Goal: Complete application form: Complete application form

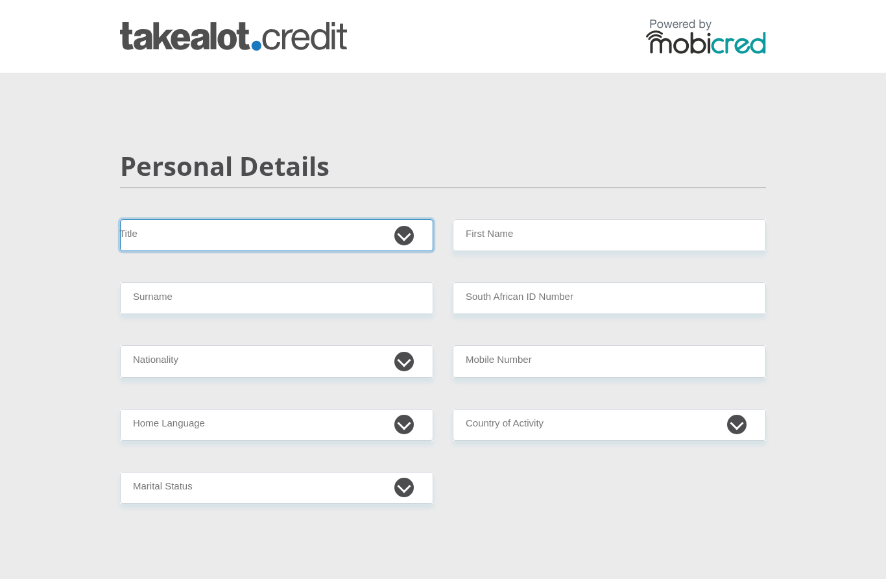
click at [337, 241] on select "Mr Ms Mrs Dr [PERSON_NAME]" at bounding box center [276, 235] width 313 height 32
select select "Mr"
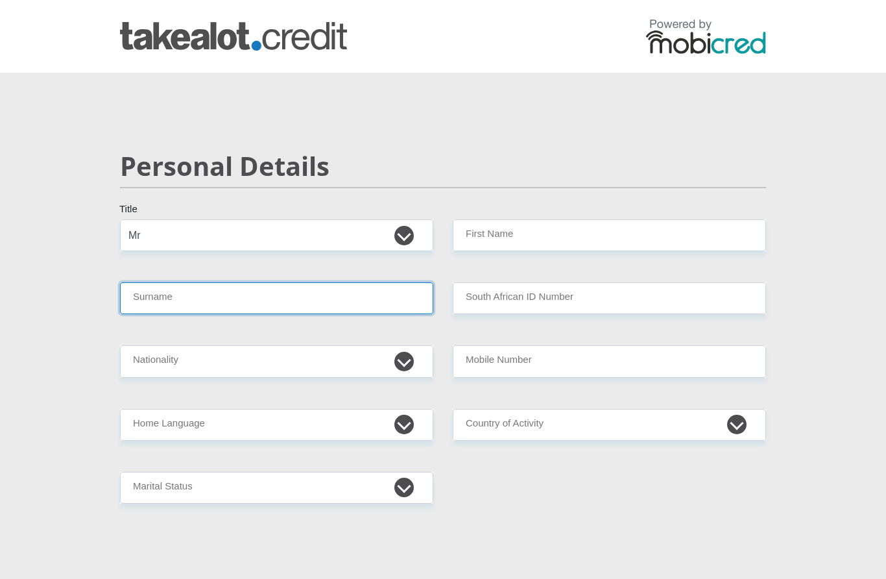
click at [301, 297] on input "Surname" at bounding box center [276, 298] width 313 height 32
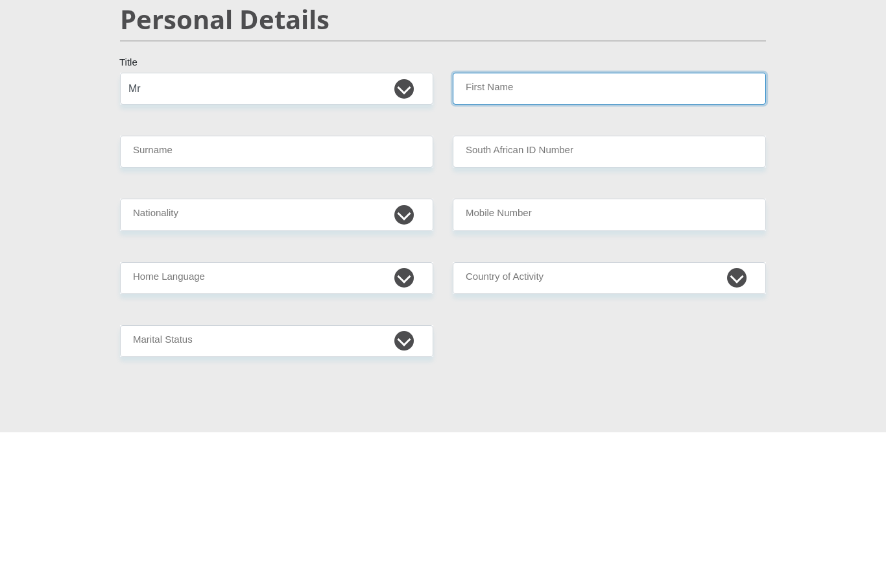
type input "[PERSON_NAME]"
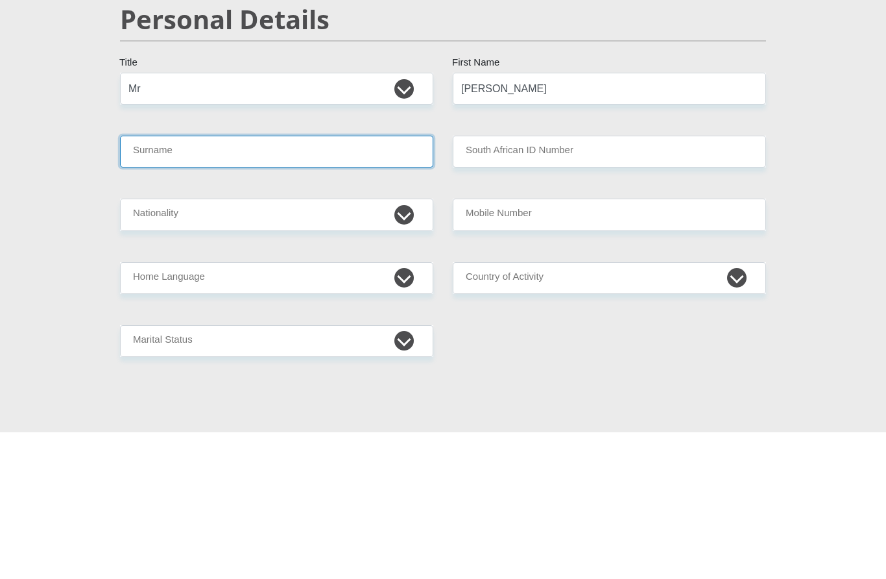
type input "[PERSON_NAME]"
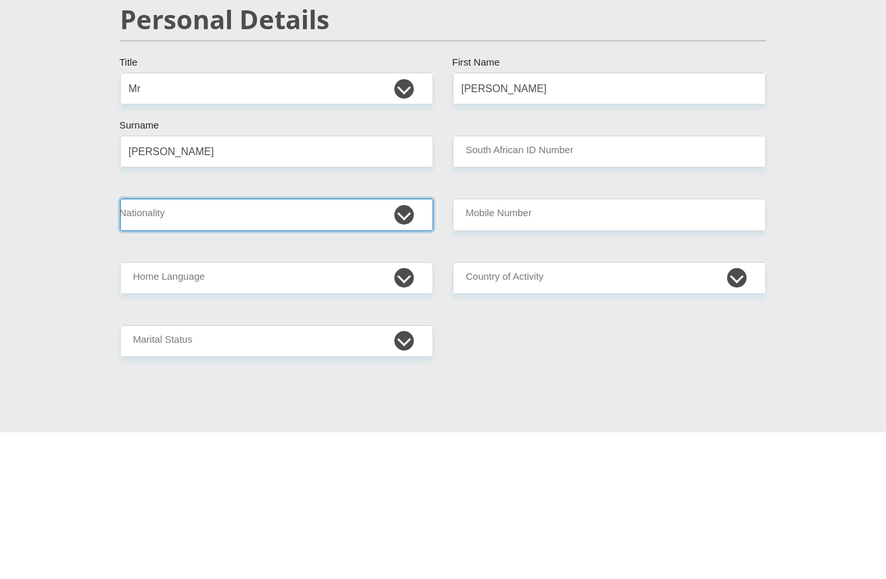
select select "ZAF"
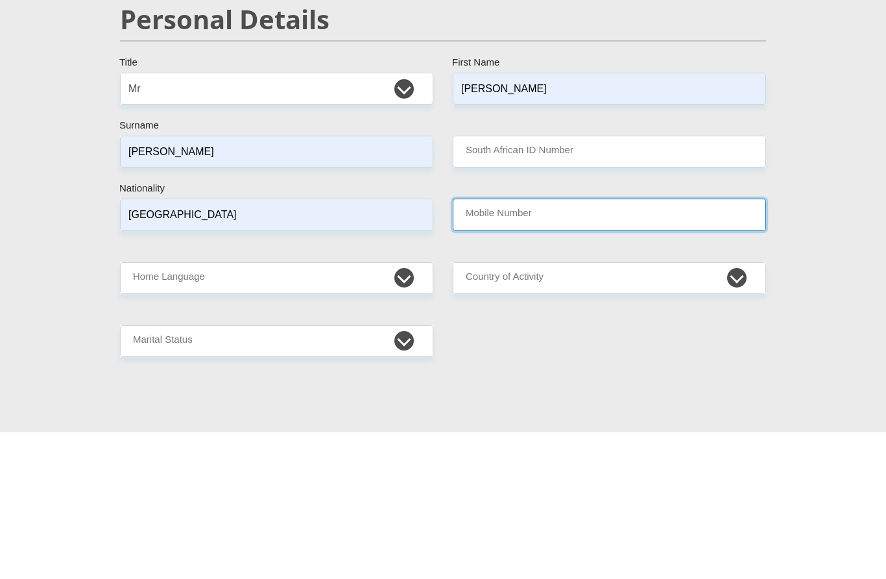
type input "0834425891"
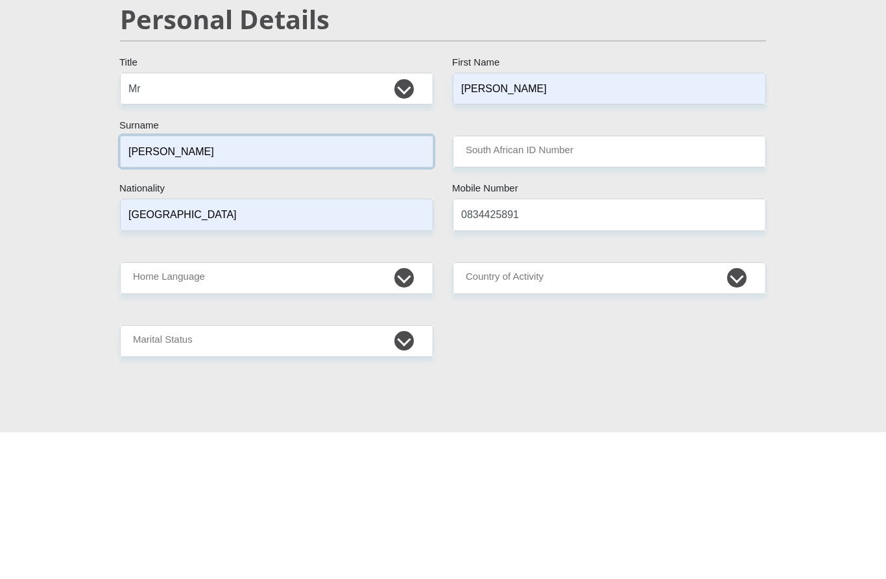
scroll to position [147, 0]
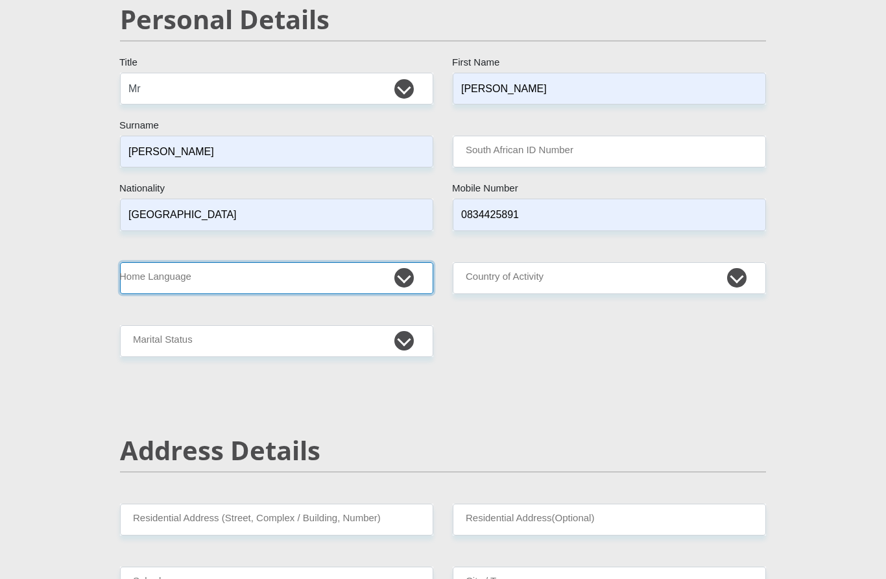
click at [313, 283] on select "Afrikaans English Sepedi South Ndebele Southern Sotho Swati Tsonga Tswana Venda…" at bounding box center [276, 278] width 313 height 32
select select "eng"
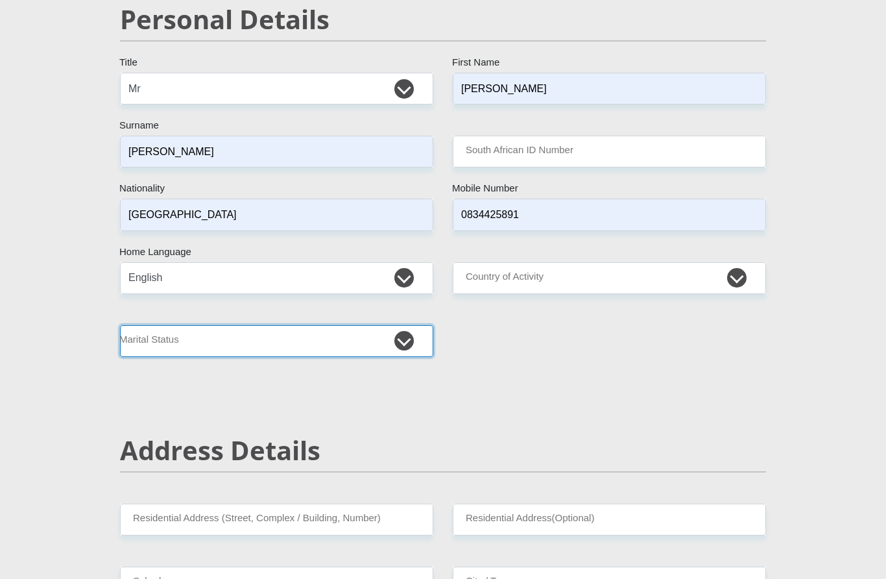
click at [276, 344] on select "Married ANC Single Divorced Widowed Married COP or Customary Law" at bounding box center [276, 341] width 313 height 32
select select "3"
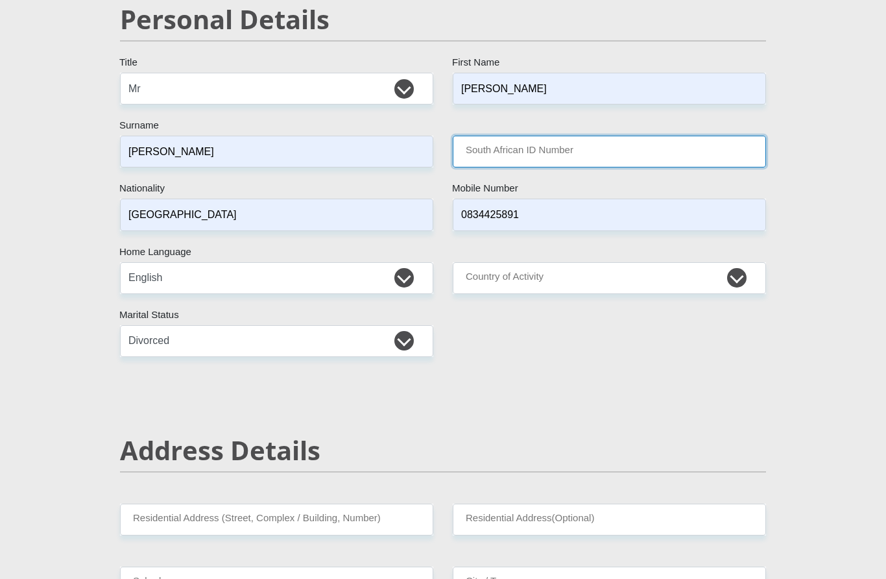
click at [602, 154] on input "South African ID Number" at bounding box center [609, 152] width 313 height 32
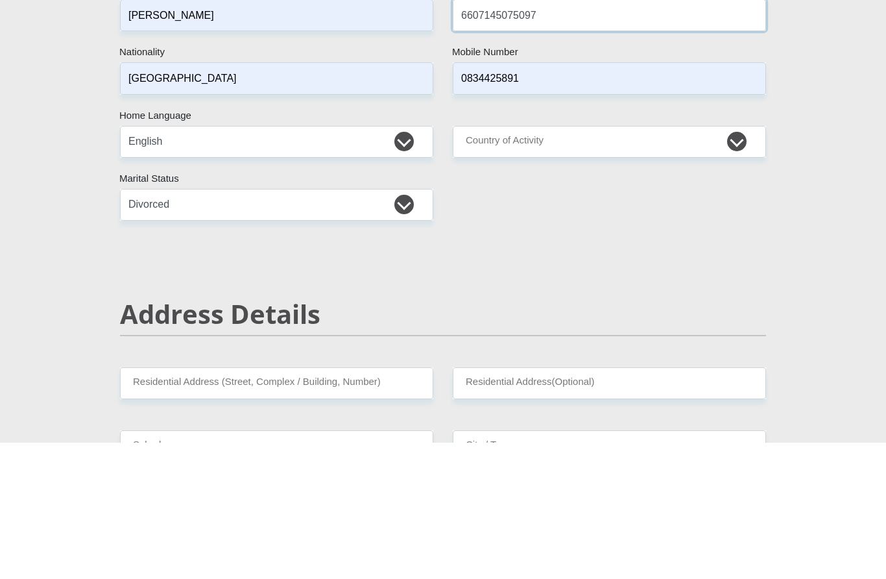
type input "6607145075097"
click at [703, 263] on select "[GEOGRAPHIC_DATA] [GEOGRAPHIC_DATA] [GEOGRAPHIC_DATA] [GEOGRAPHIC_DATA] [GEOGRA…" at bounding box center [609, 279] width 313 height 32
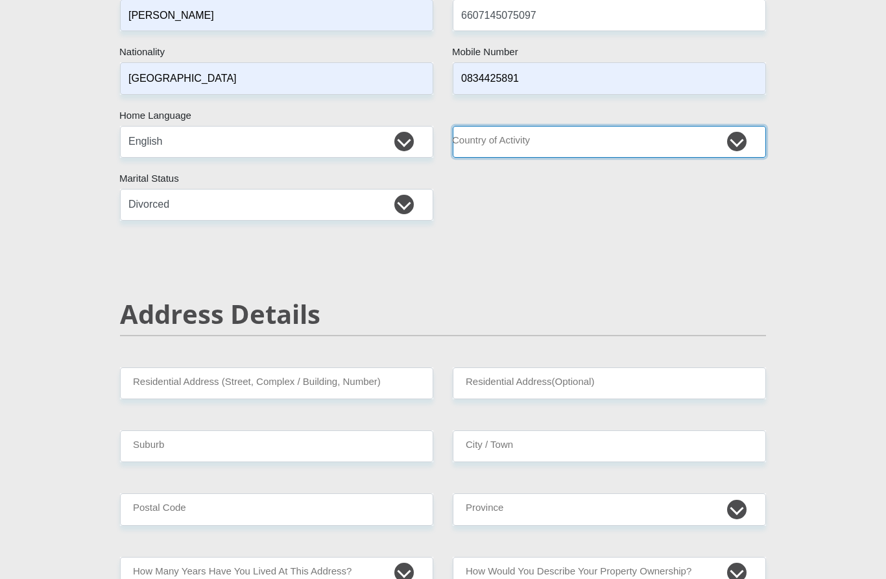
select select "ZAF"
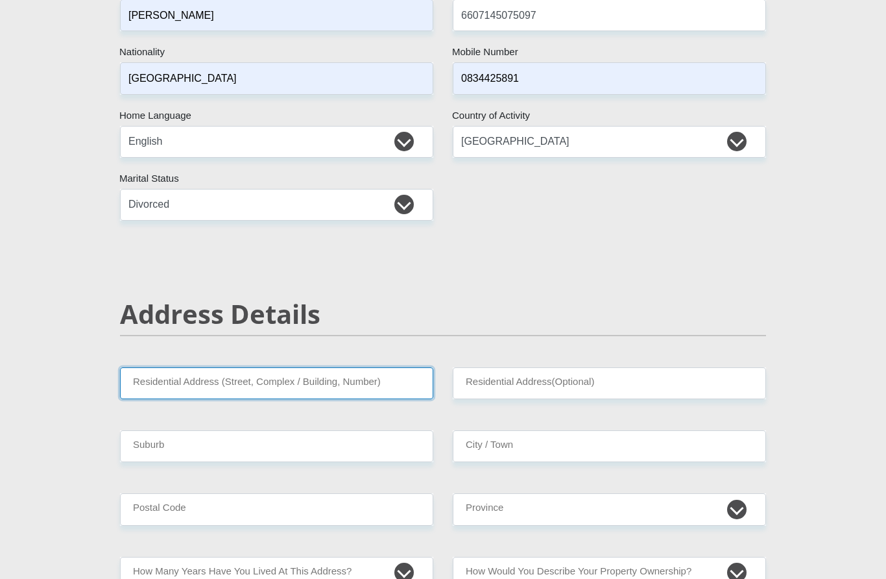
click at [332, 389] on input "Residential Address (Street, Complex / Building, Number)" at bounding box center [276, 383] width 313 height 32
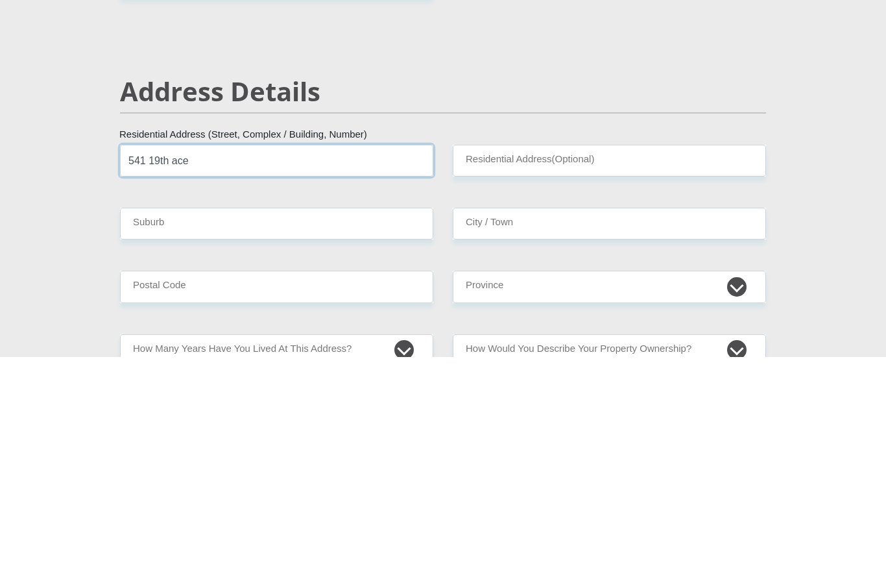
type input "541 19th ace"
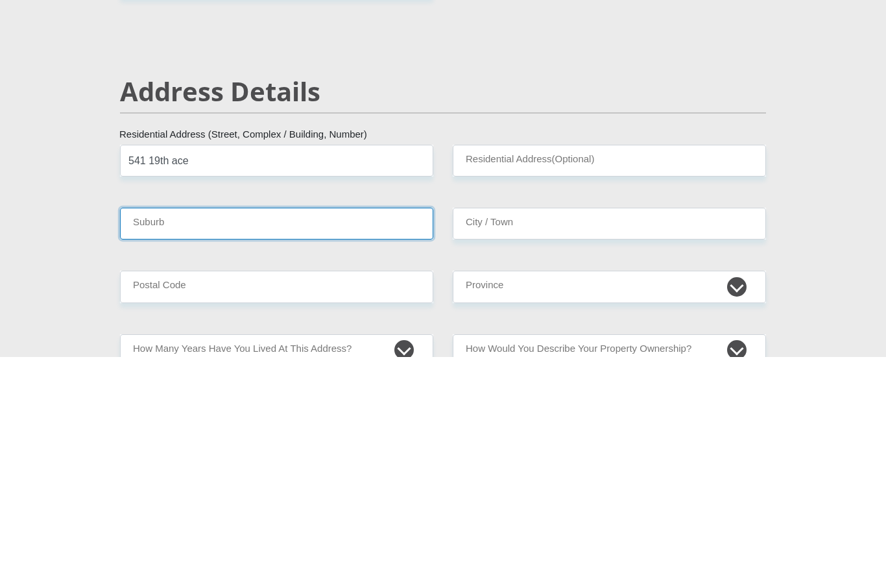
click at [232, 430] on input "Suburb" at bounding box center [276, 446] width 313 height 32
type input "rietfontein"
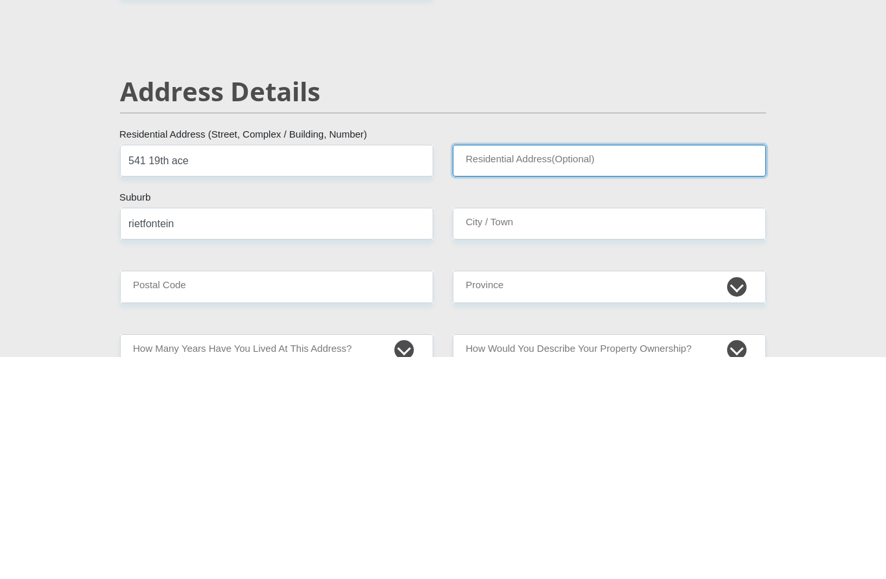
click at [537, 367] on input "Residential Address(Optional)" at bounding box center [609, 383] width 313 height 32
type input "unit 15 [GEOGRAPHIC_DATA]"
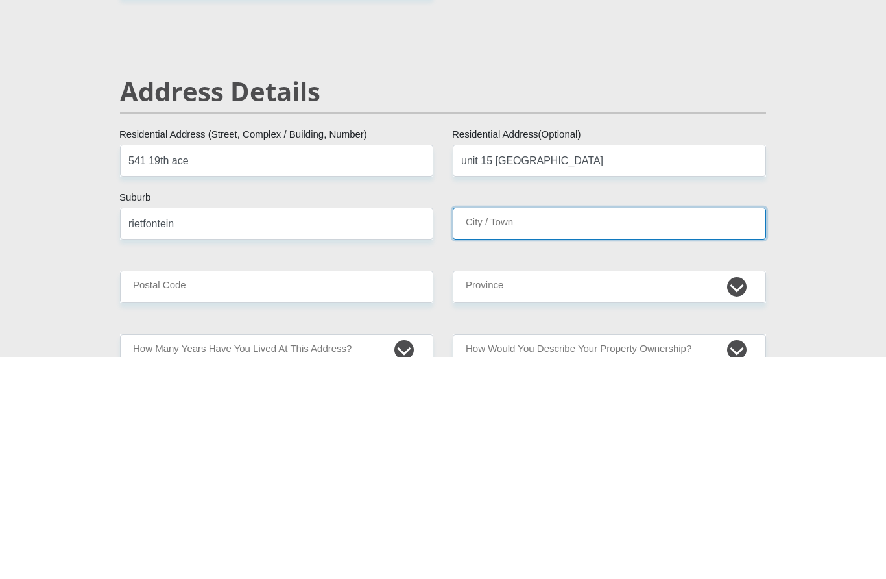
click at [530, 430] on input "City / Town" at bounding box center [609, 446] width 313 height 32
type input "[GEOGRAPHIC_DATA]"
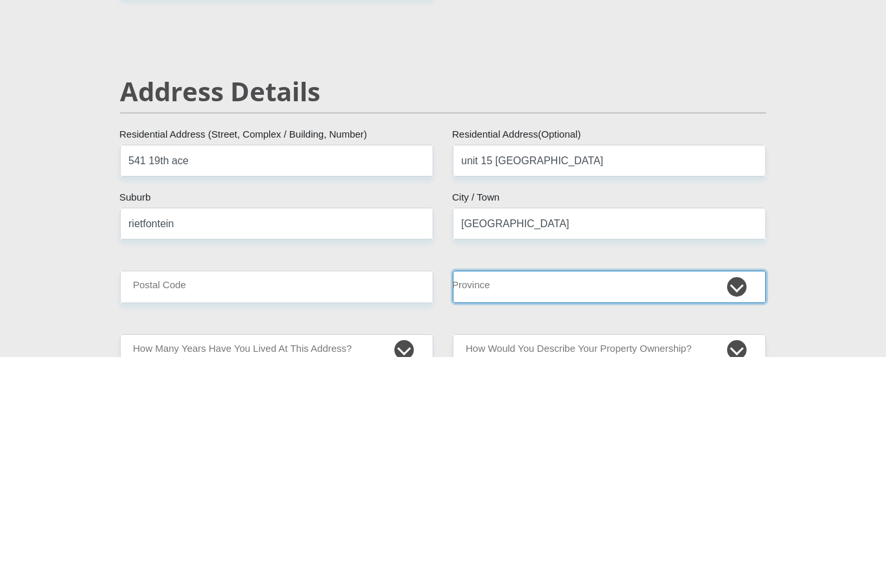
click at [533, 493] on select "Eastern Cape Free State [GEOGRAPHIC_DATA] [GEOGRAPHIC_DATA][DATE] [GEOGRAPHIC_D…" at bounding box center [609, 509] width 313 height 32
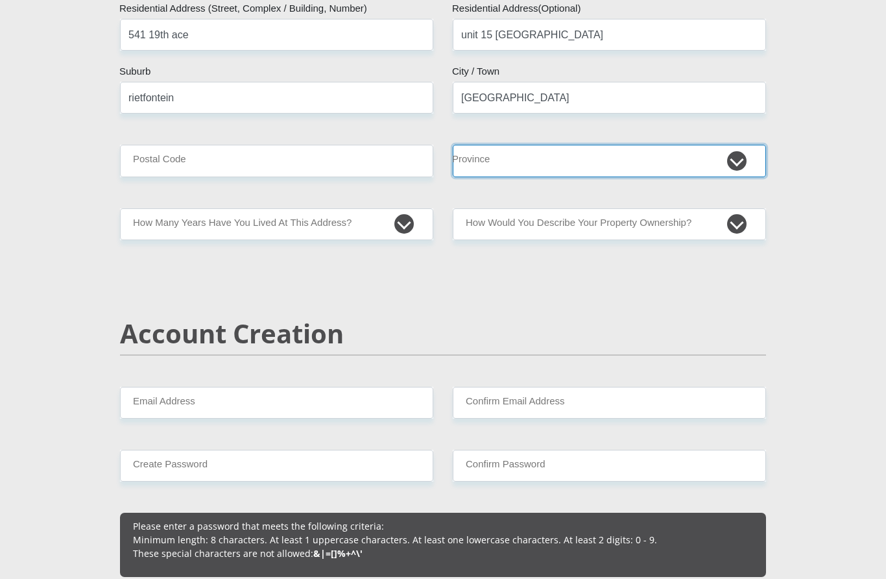
select select "Gauteng"
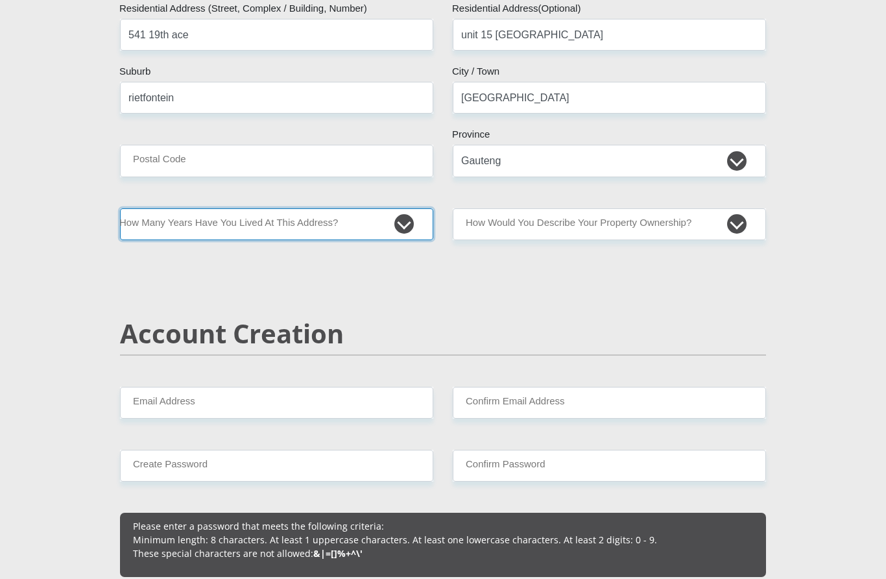
click at [382, 220] on select "less than 1 year 1-3 years 3-5 years 5+ years" at bounding box center [276, 224] width 313 height 32
select select "0"
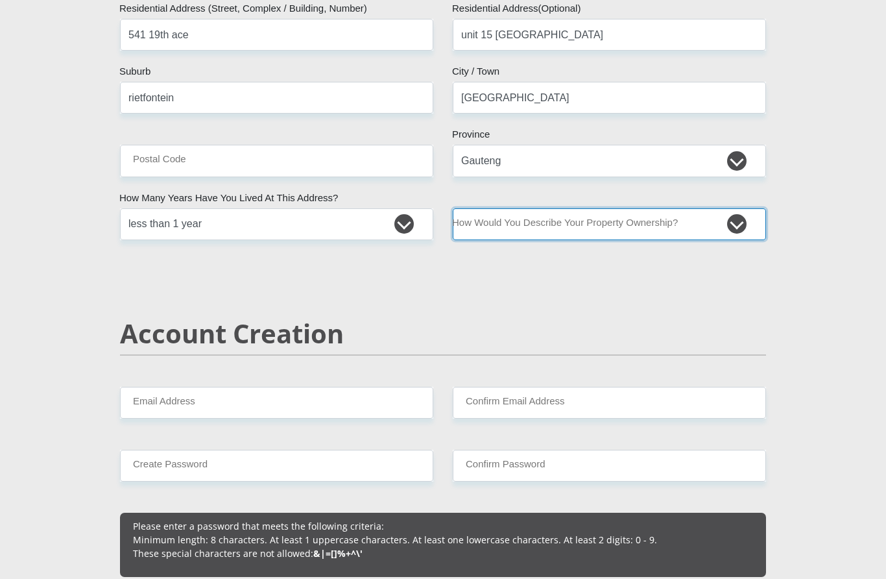
click at [677, 228] on select "Owned Rented Family Owned Company Dwelling" at bounding box center [609, 224] width 313 height 32
select select "Rented"
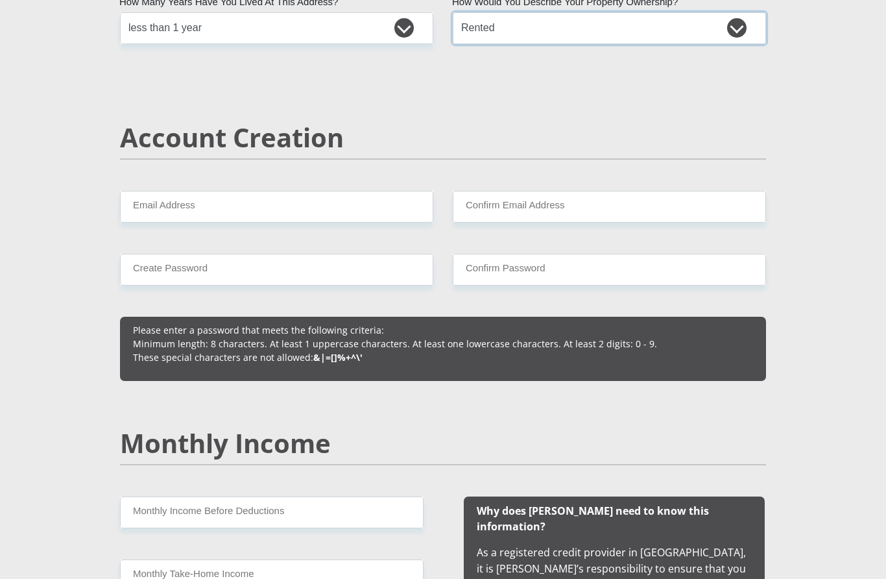
scroll to position [827, 0]
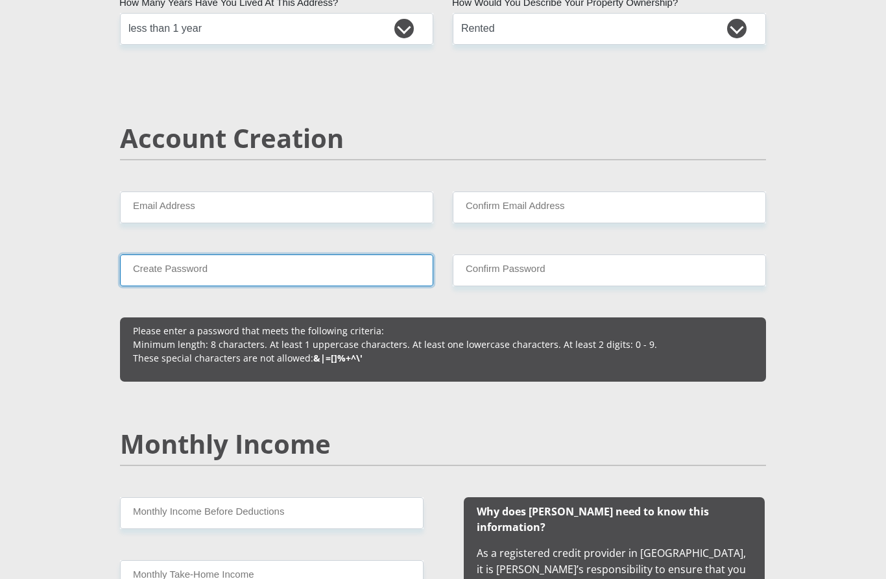
click at [252, 273] on input "Create Password" at bounding box center [276, 270] width 313 height 32
type input "Jamesblack69$"
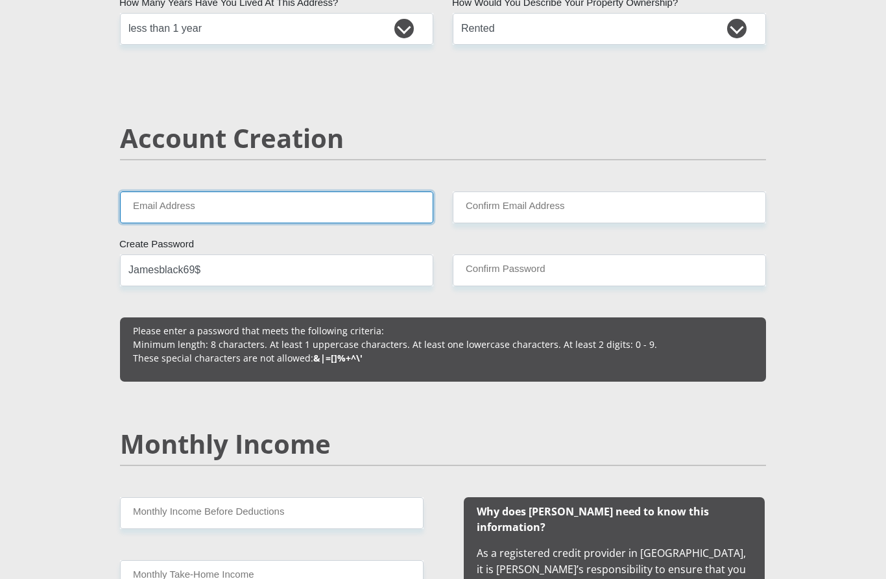
click at [245, 210] on input "Email Address" at bounding box center [276, 207] width 313 height 32
type input "[EMAIL_ADDRESS][DOMAIN_NAME]"
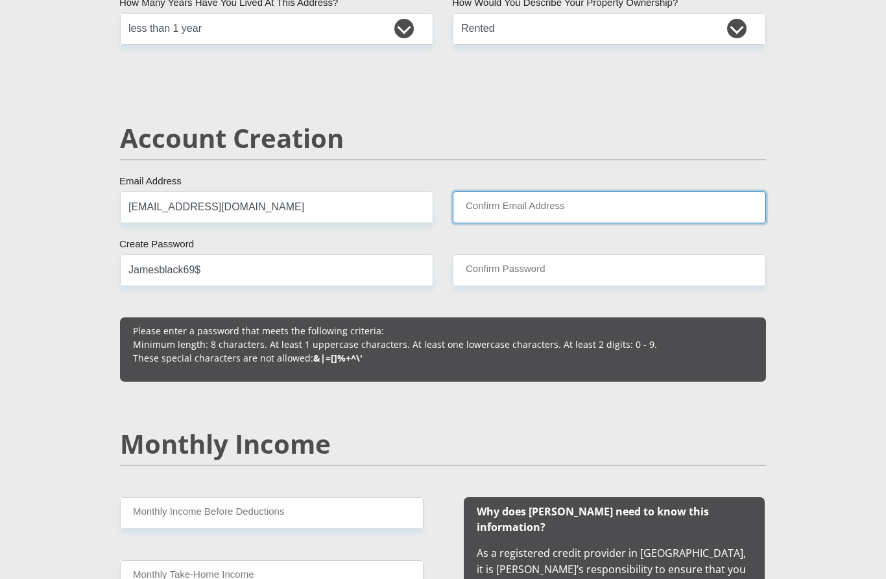
click at [549, 212] on input "Confirm Email Address" at bounding box center [609, 207] width 313 height 32
type input "[EMAIL_ADDRESS][DOMAIN_NAME]"
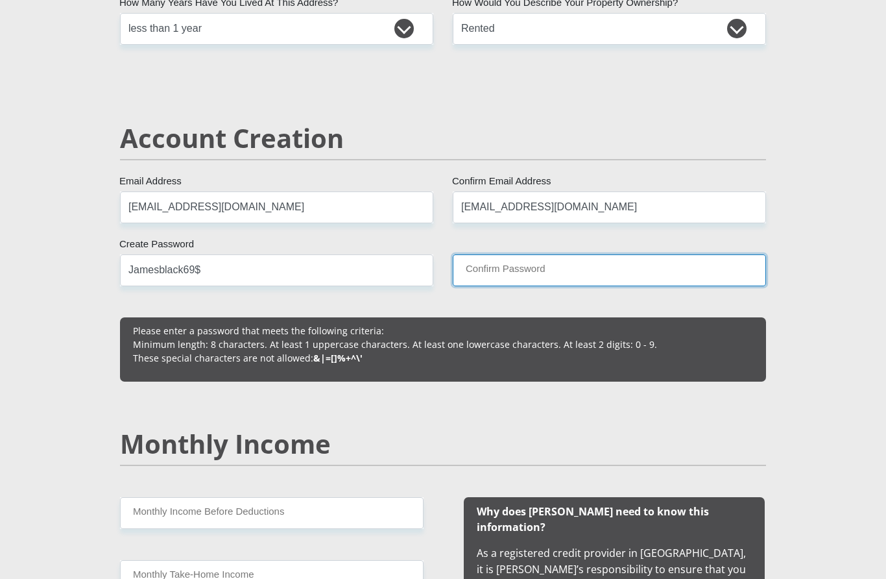
click at [503, 277] on input "Confirm Password" at bounding box center [609, 270] width 313 height 32
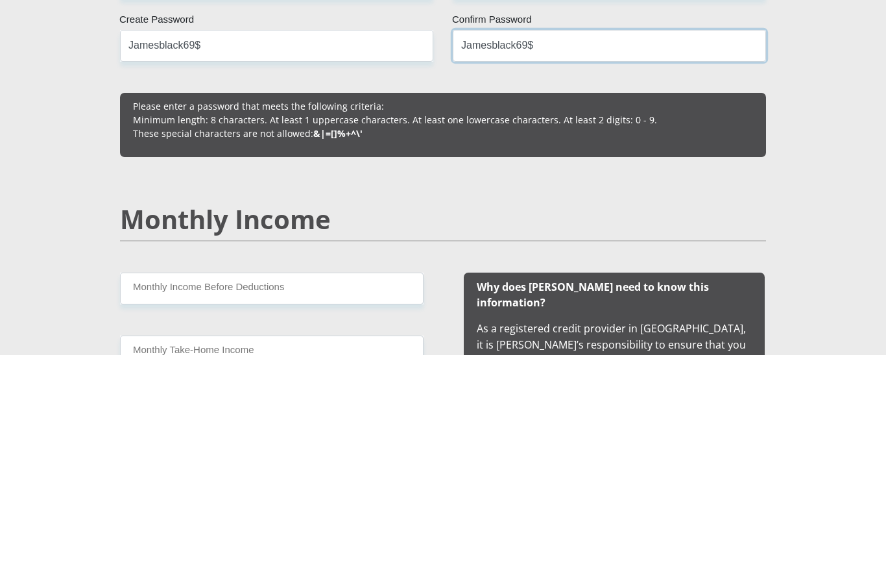
type input "Jamesblack69$"
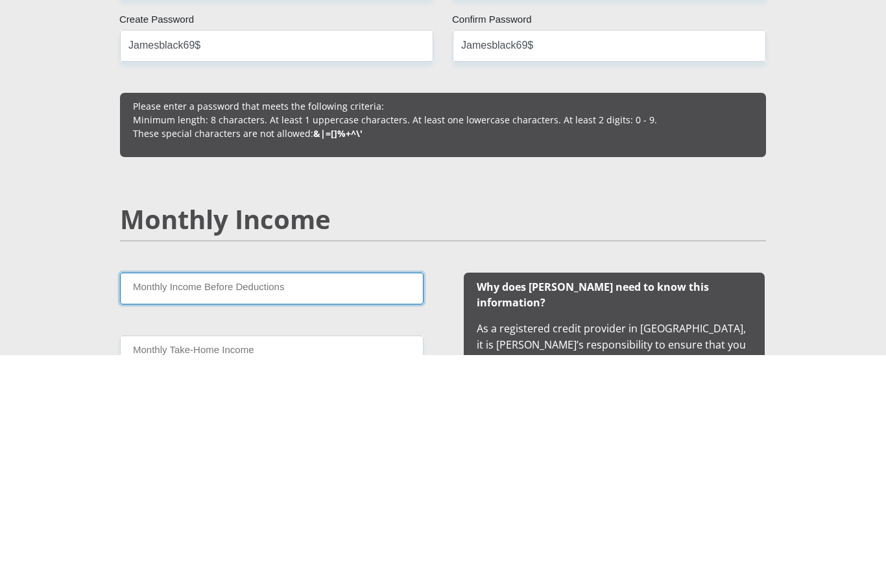
click at [262, 497] on input "Monthly Income Before Deductions" at bounding box center [272, 513] width 304 height 32
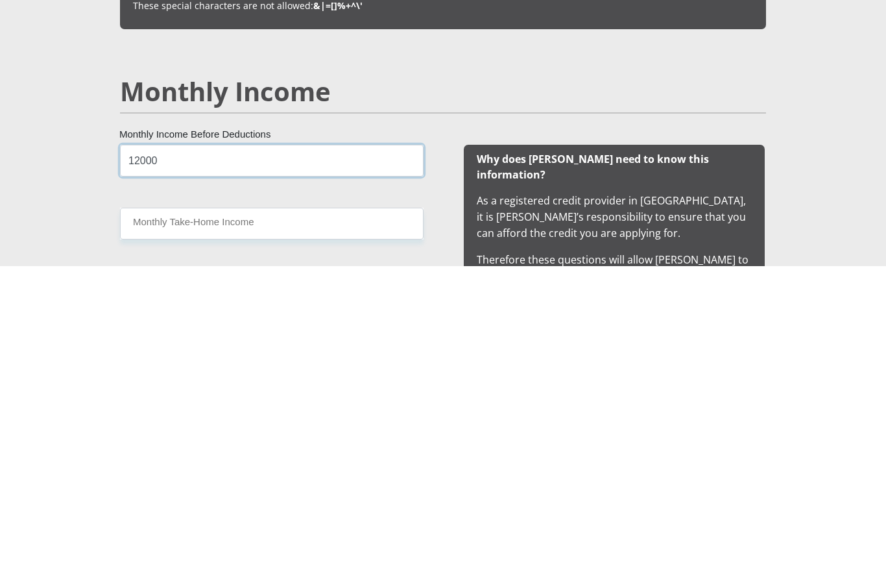
type input "12000"
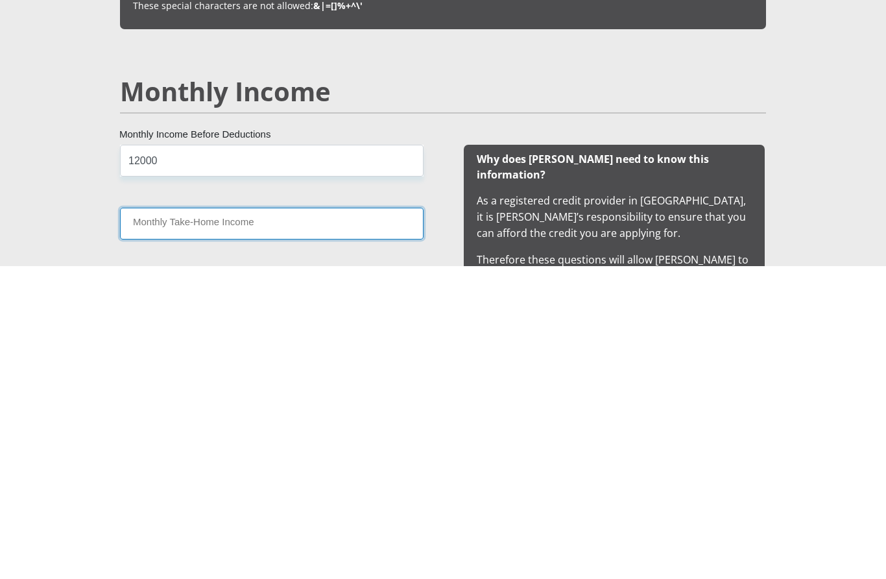
click at [275, 520] on input "Monthly Take-Home Income" at bounding box center [272, 536] width 304 height 32
type input "10700"
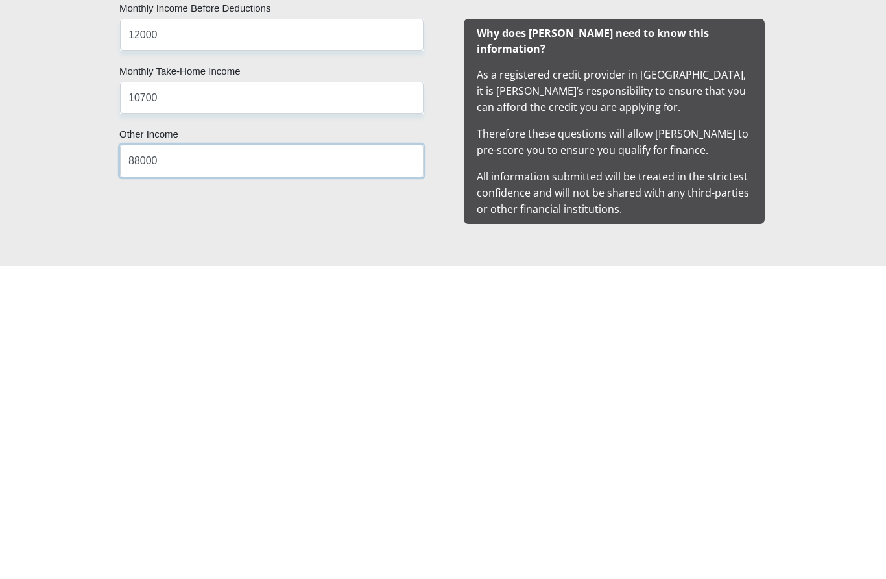
type input "88000"
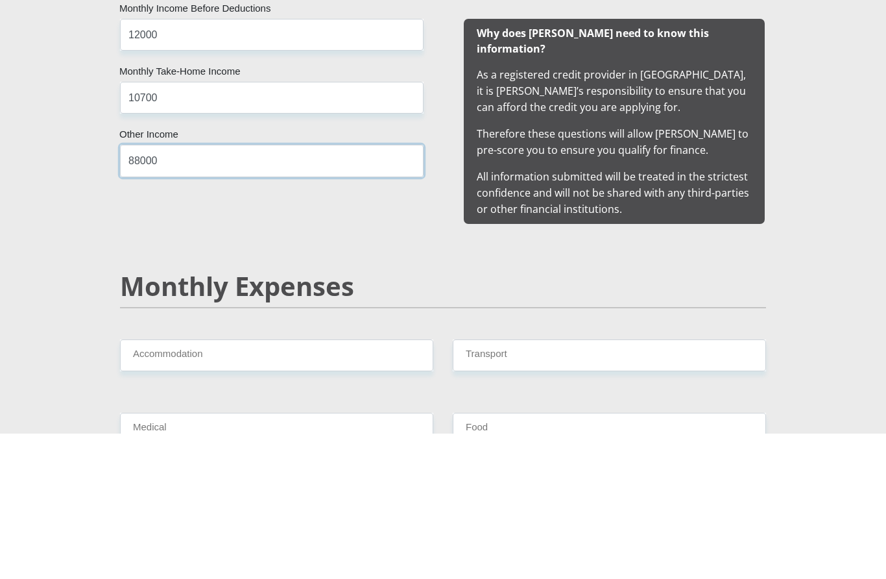
scroll to position [1160, 0]
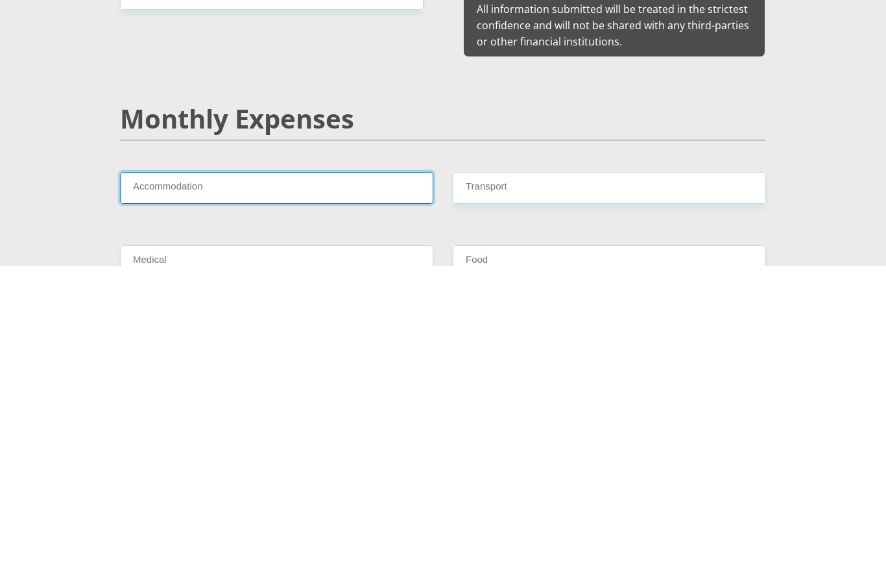
click at [321, 485] on input "Accommodation" at bounding box center [276, 501] width 313 height 32
type input "4200"
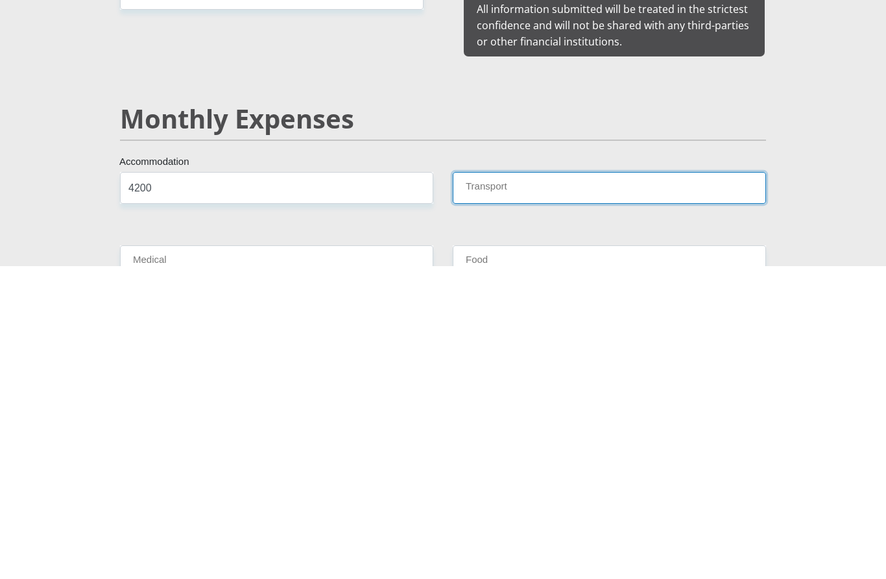
click at [515, 485] on input "Transport" at bounding box center [609, 501] width 313 height 32
type input "0"
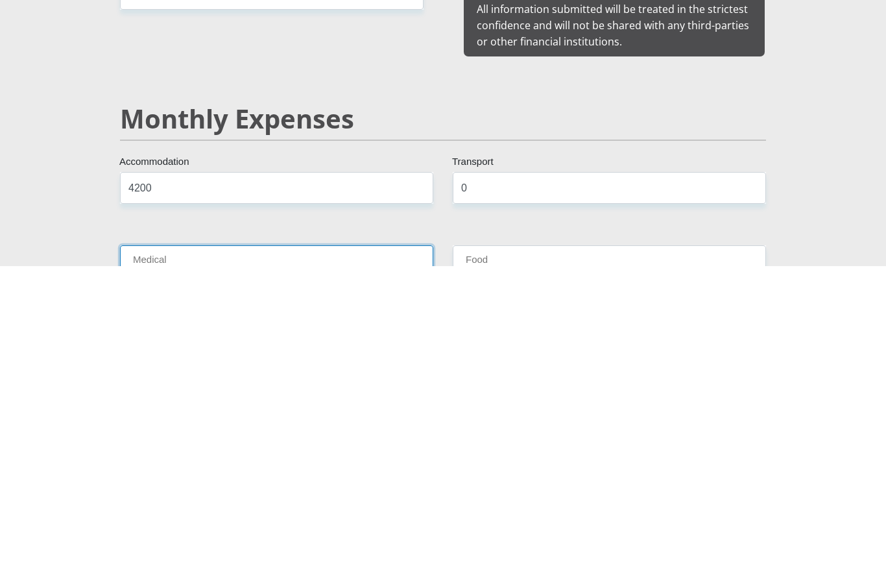
click at [258, 558] on input "Medical" at bounding box center [276, 574] width 313 height 32
type input "0"
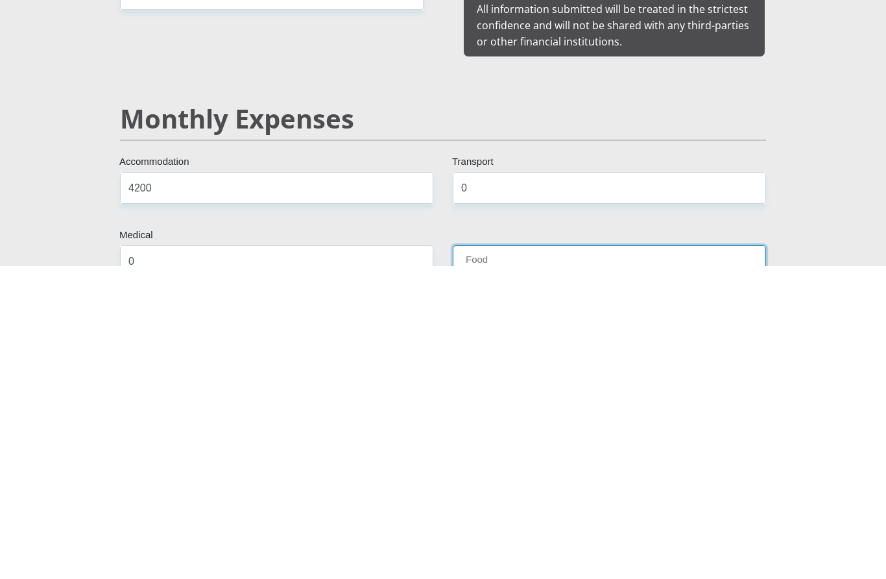
click at [520, 558] on input "Food" at bounding box center [609, 574] width 313 height 32
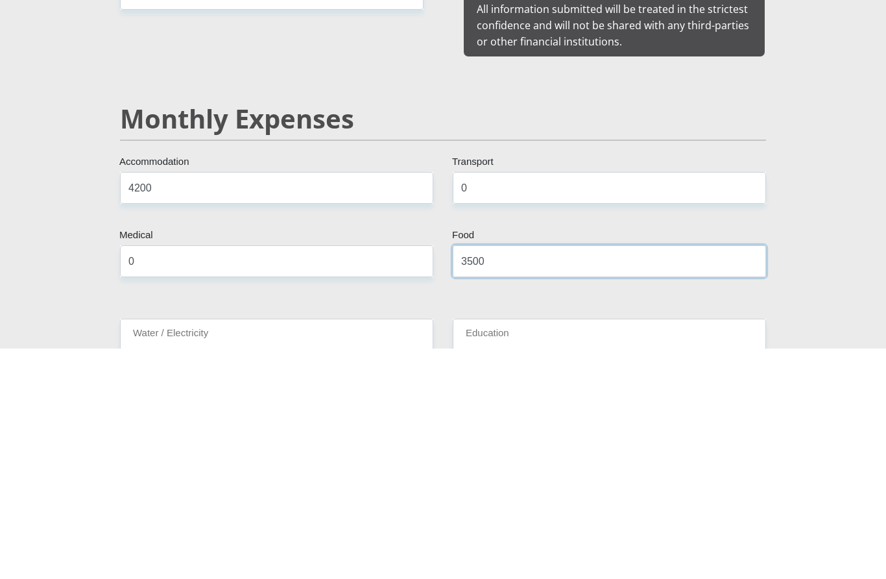
scroll to position [1246, 0]
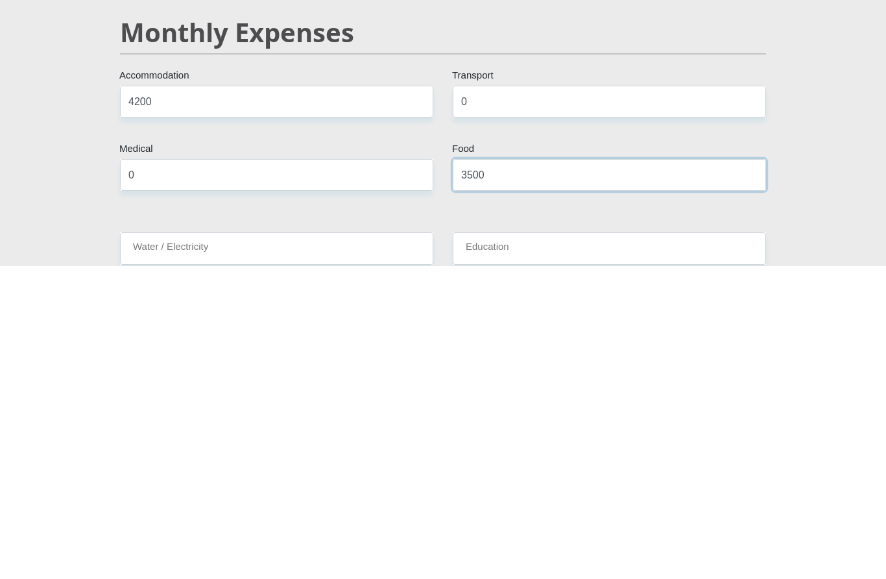
type input "3500"
click at [299, 545] on input "Water / Electricity" at bounding box center [276, 561] width 313 height 32
type input "300"
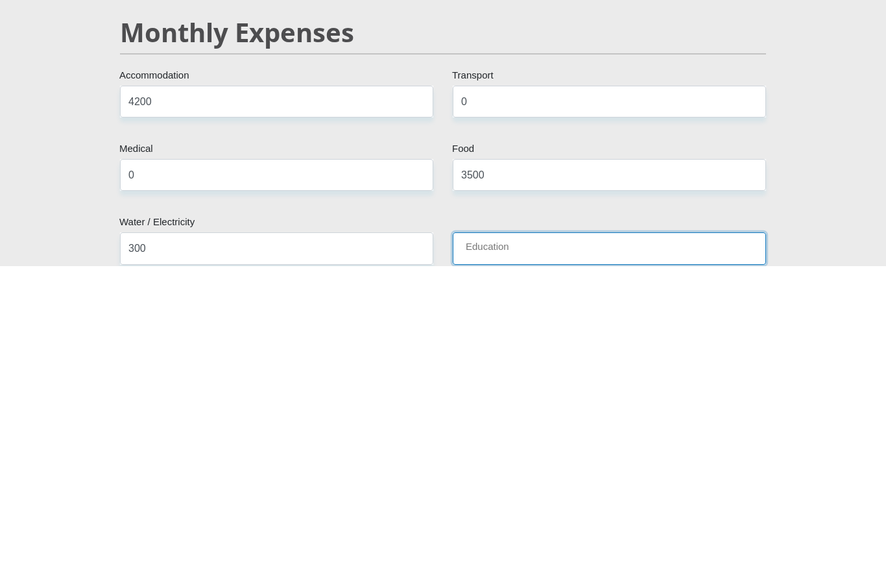
click at [525, 545] on input "Education" at bounding box center [609, 561] width 313 height 32
type input "0"
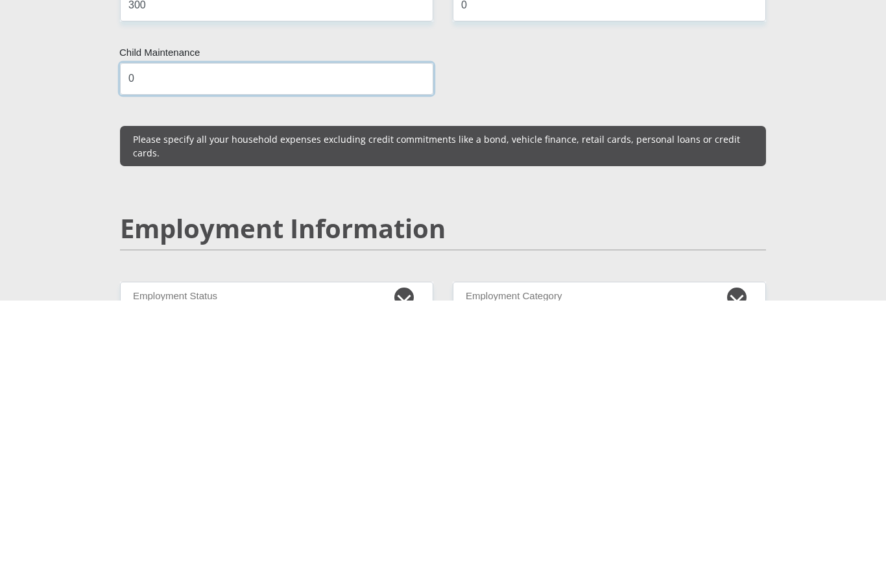
scroll to position [1489, 0]
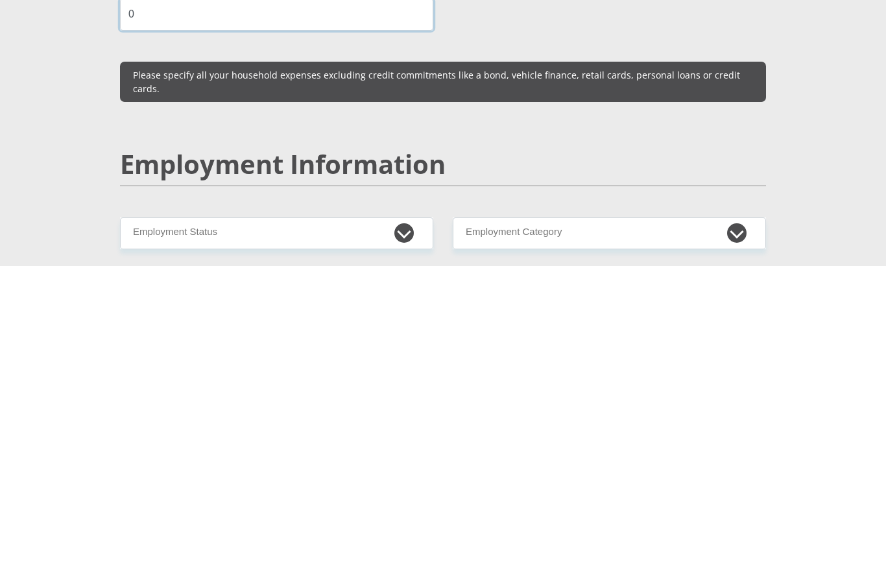
type input "0"
click at [384, 530] on select "Permanent/Full-time Part-time/Casual [DEMOGRAPHIC_DATA] Worker Self-Employed Ho…" at bounding box center [276, 546] width 313 height 32
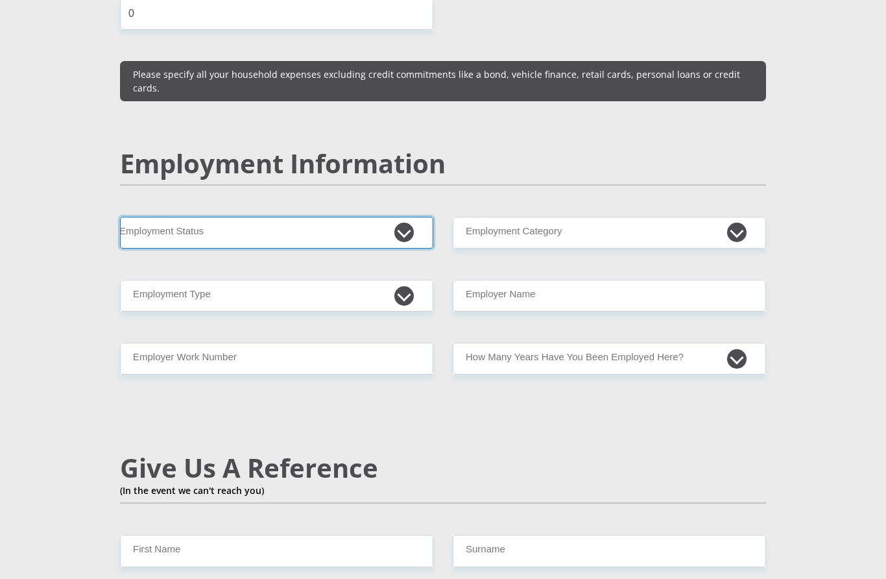
select select "6"
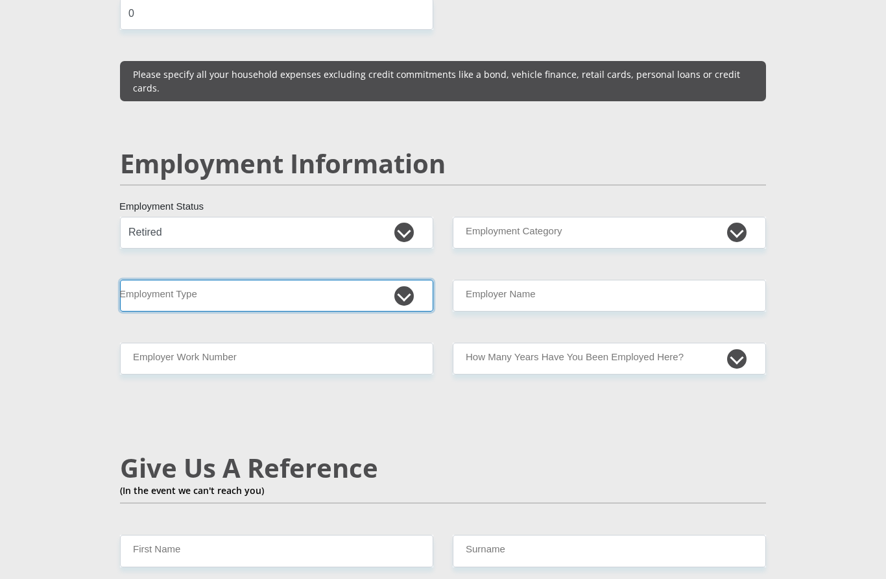
click at [328, 280] on select "College/Lecturer Craft Seller Creative Driver Executive Farmer Forces - Non Com…" at bounding box center [276, 296] width 313 height 32
select select "Self-Employed"
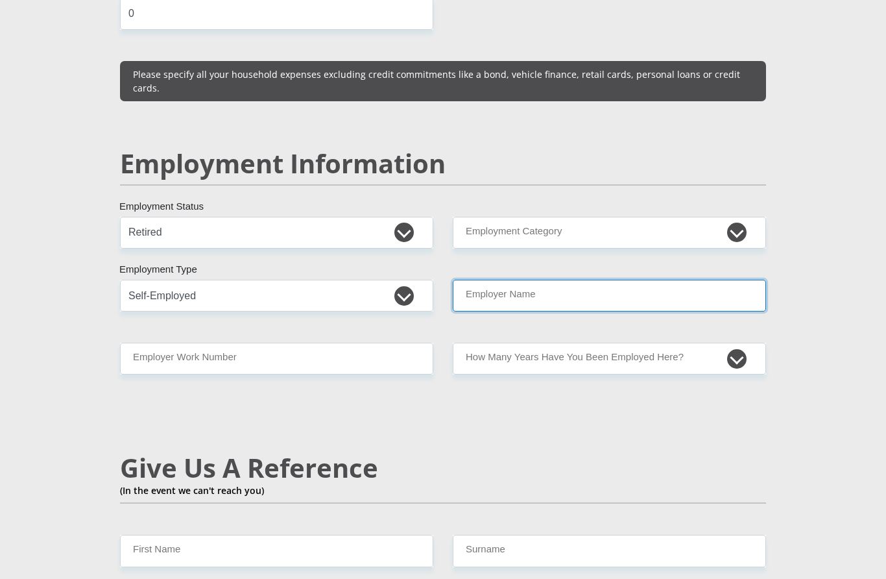
click at [569, 280] on input "Employer Name" at bounding box center [609, 296] width 313 height 32
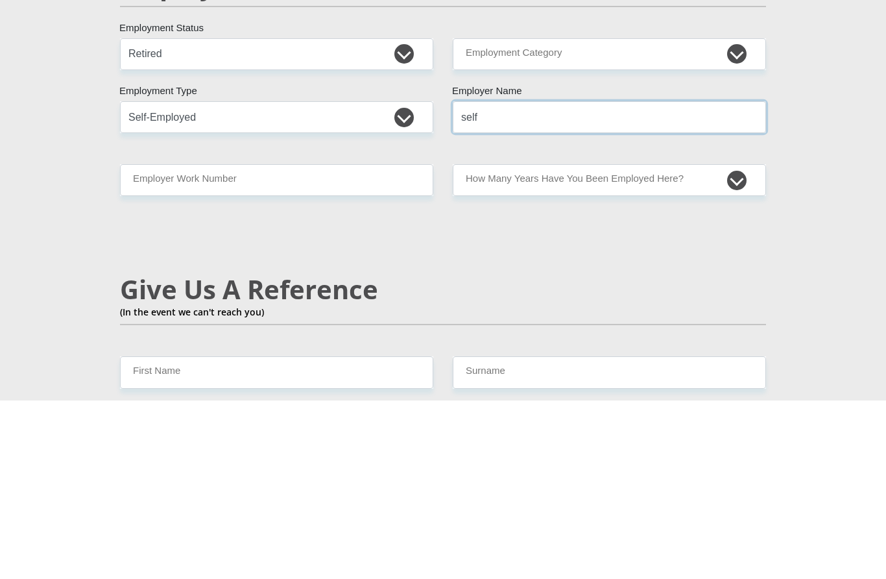
type input "self"
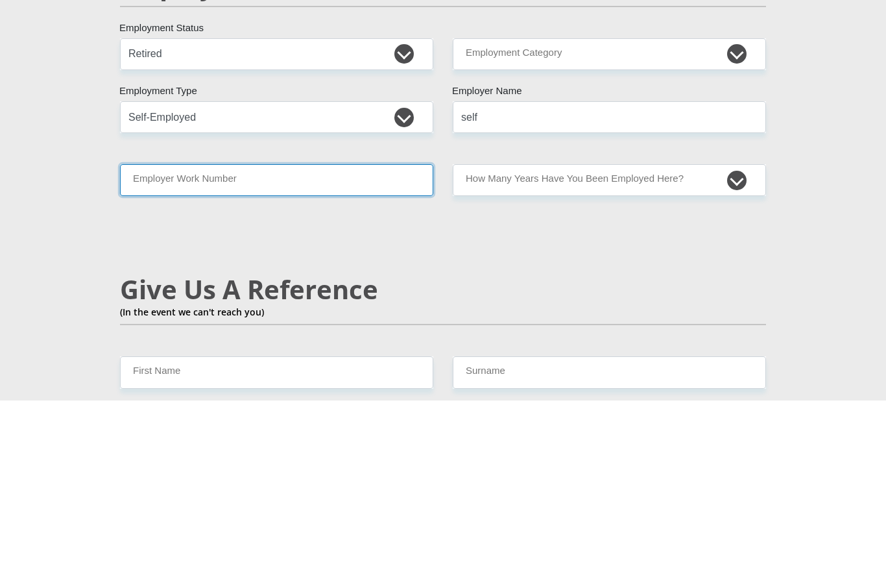
click at [305, 343] on input "Employer Work Number" at bounding box center [276, 359] width 313 height 32
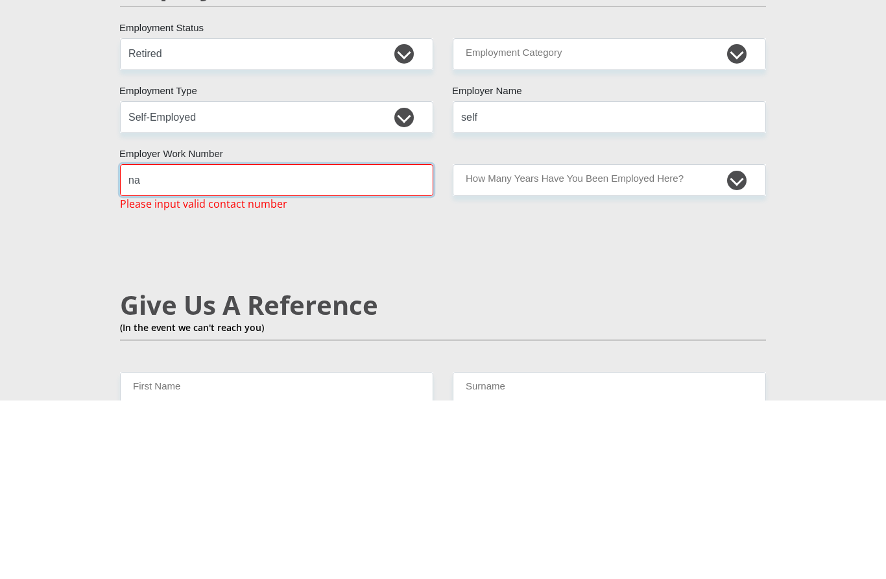
type input "n"
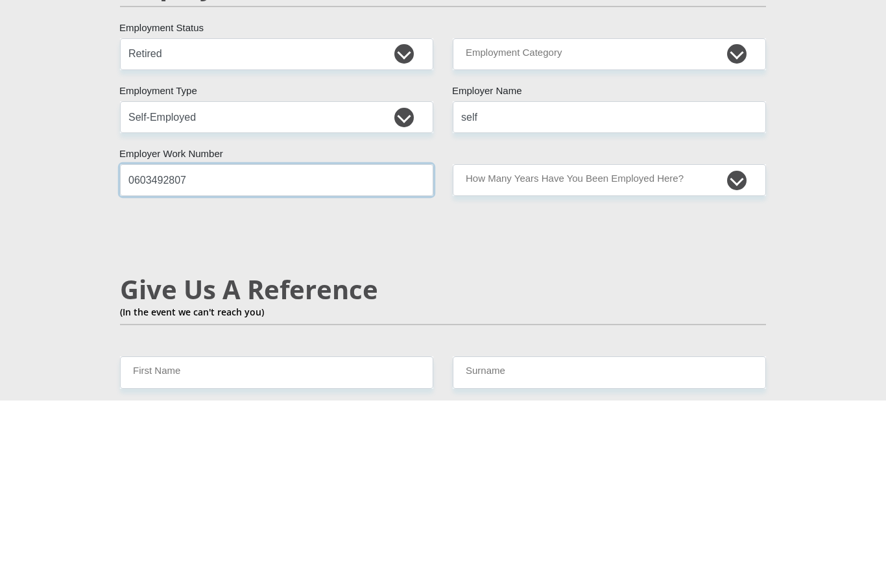
type input "0603492807"
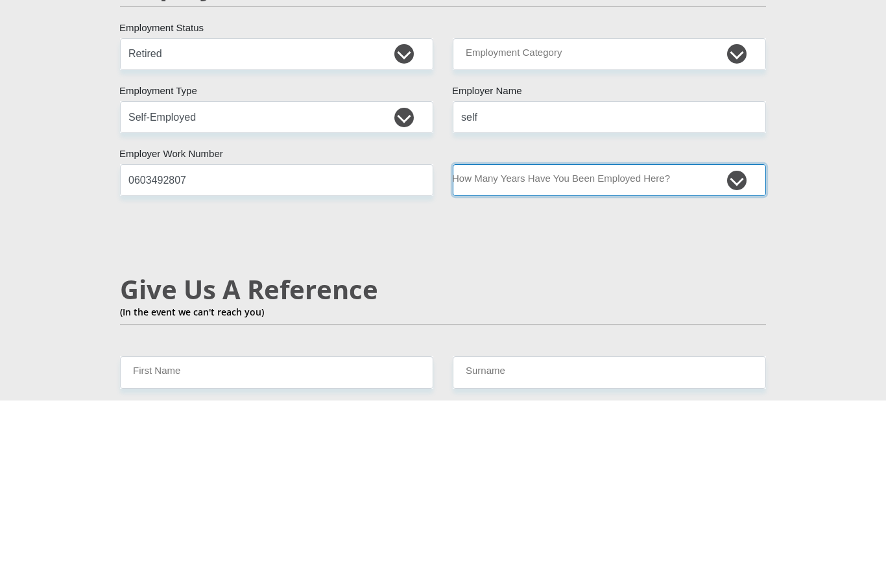
click at [592, 343] on select "less than 1 year 1-3 years 3-5 years 5+ years" at bounding box center [609, 359] width 313 height 32
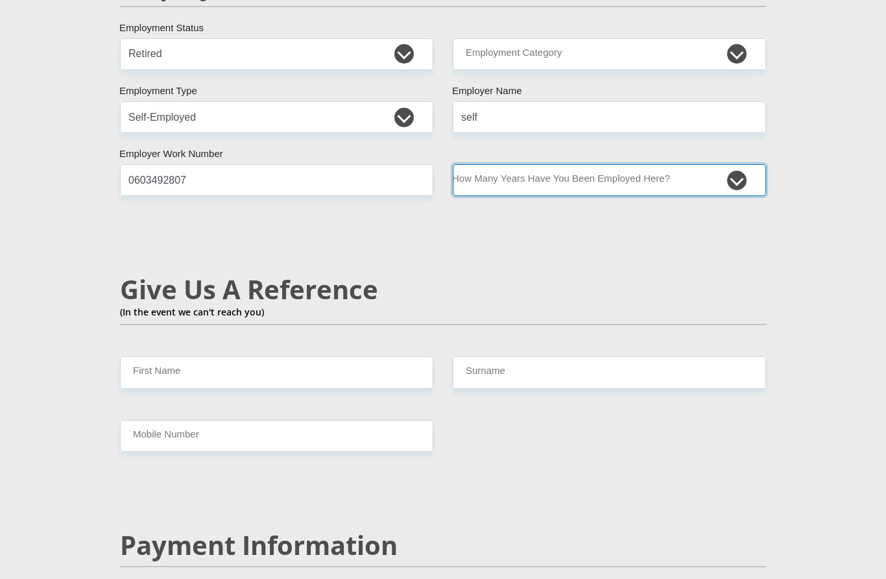
select select "60"
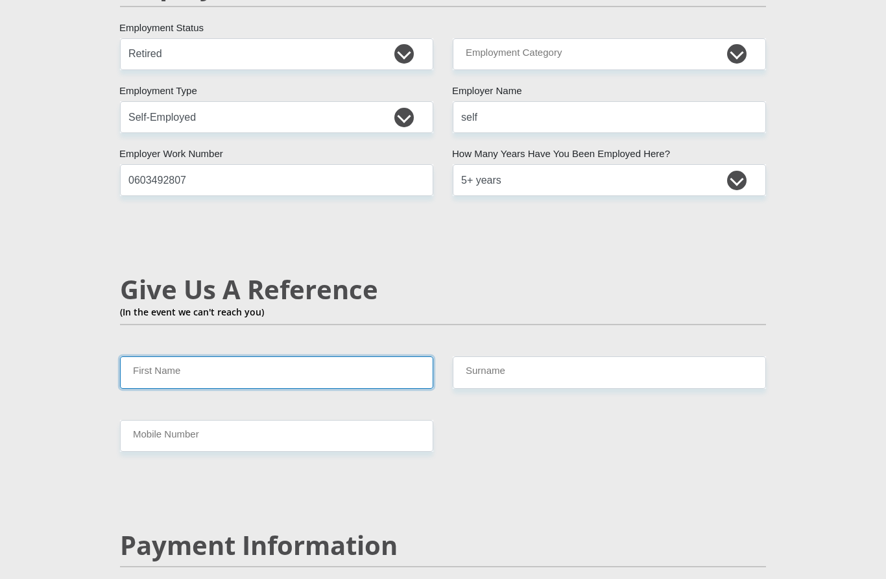
click at [198, 356] on input "First Name" at bounding box center [276, 372] width 313 height 32
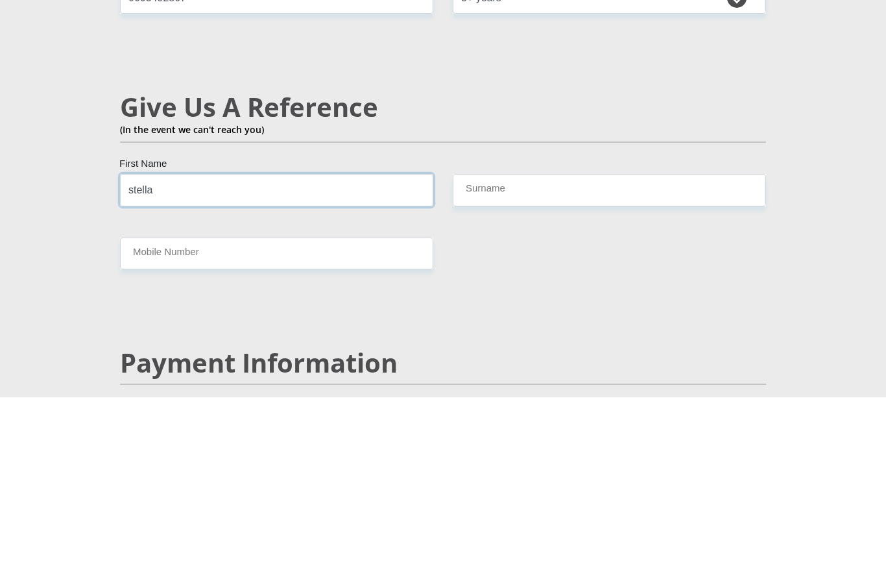
type input "stella"
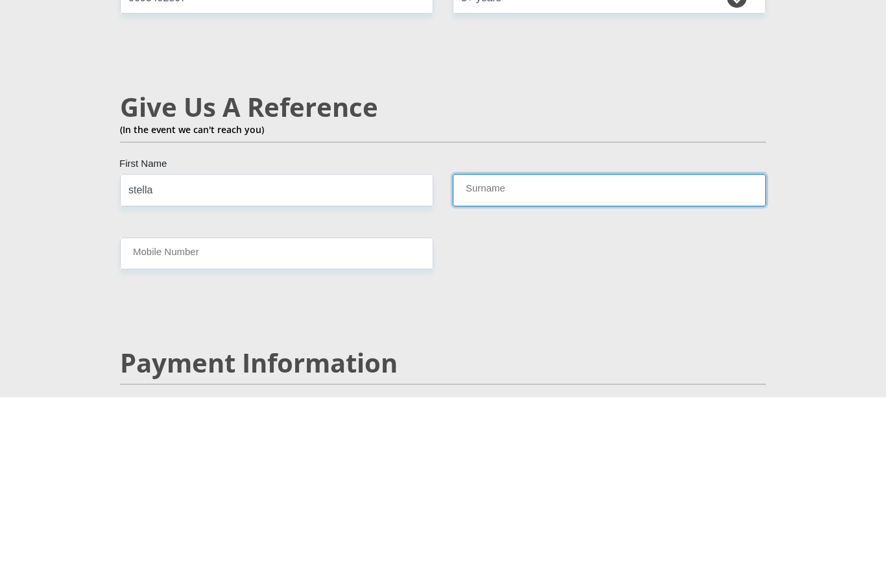
click at [522, 356] on input "Surname" at bounding box center [609, 372] width 313 height 32
type input "smit"
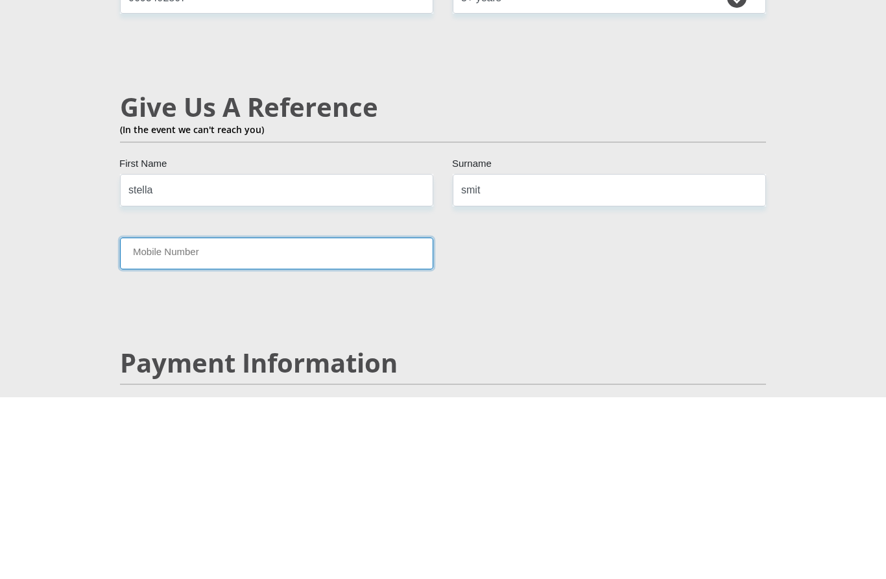
click at [248, 420] on input "Mobile Number" at bounding box center [276, 436] width 313 height 32
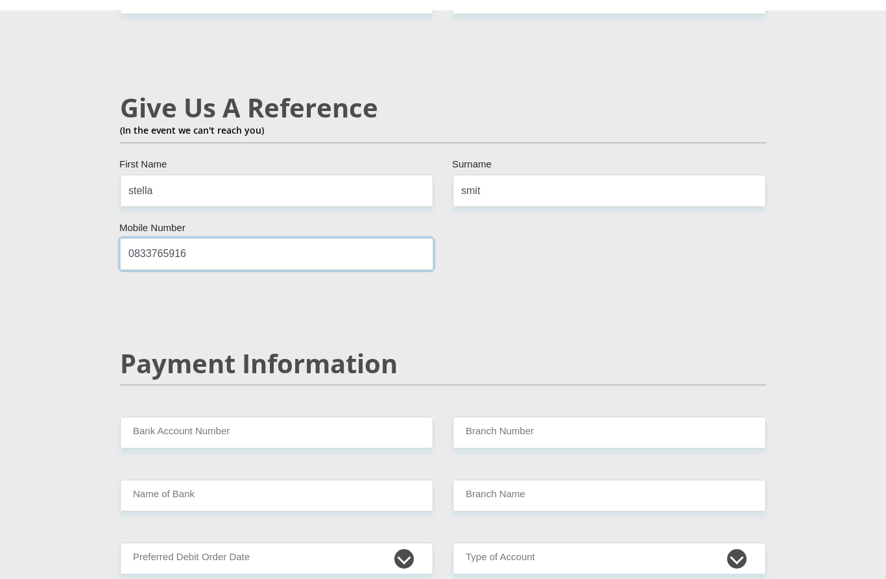
scroll to position [2238, 0]
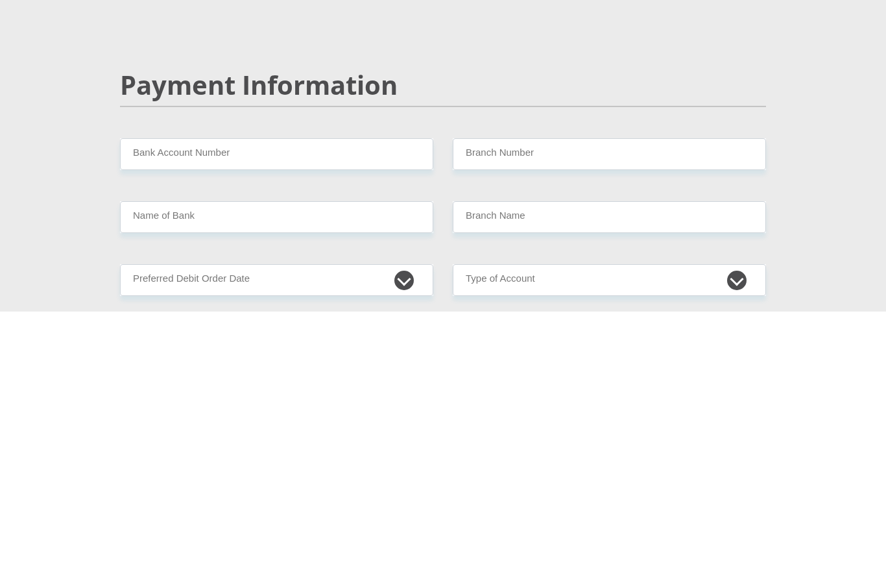
type input "0833765916"
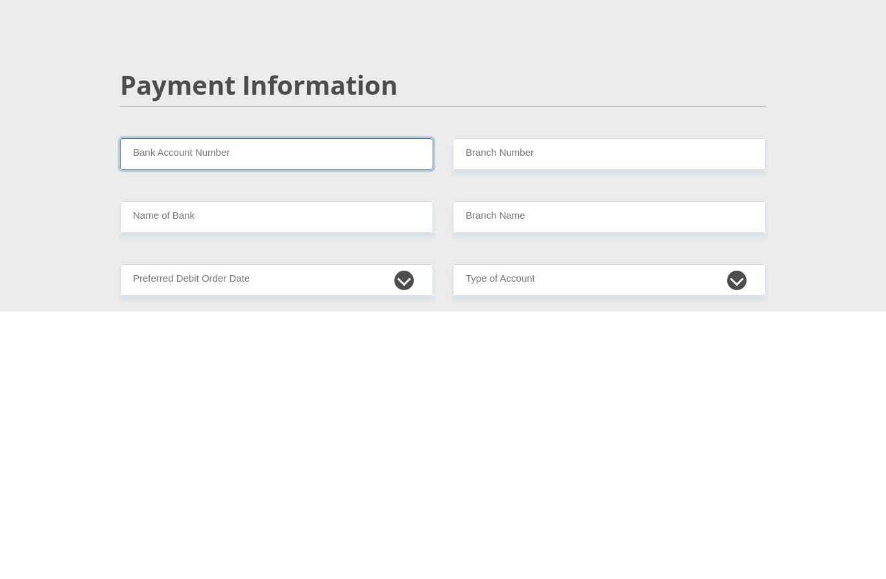
click at [256, 406] on input "Bank Account Number" at bounding box center [276, 422] width 313 height 32
type input "[CREDIT_CARD_NUMBER]"
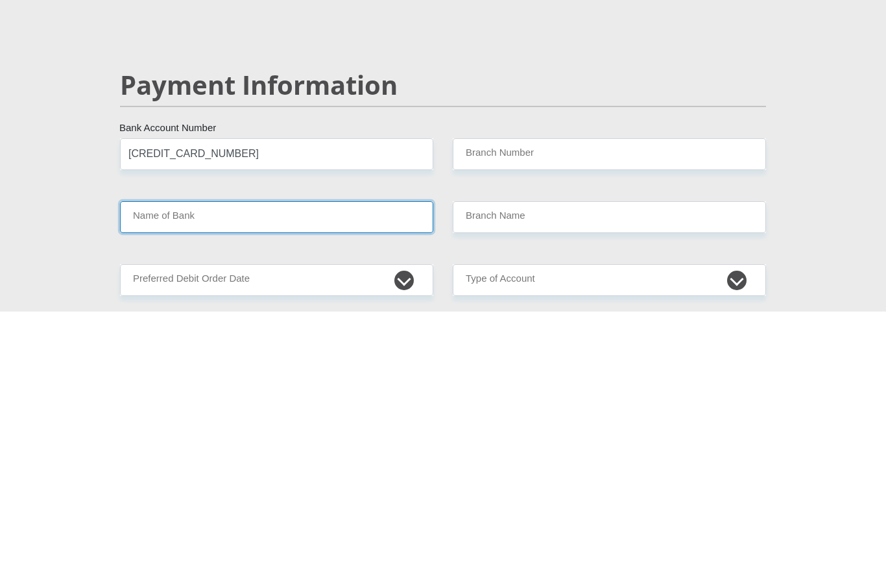
click at [234, 469] on input "Name of Bank" at bounding box center [276, 485] width 313 height 32
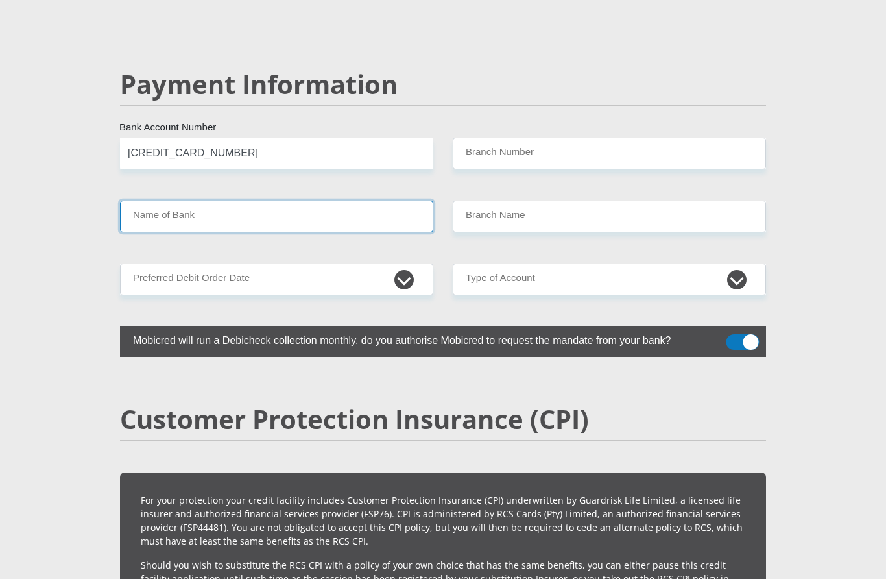
click at [180, 201] on input "Name of Bank" at bounding box center [276, 217] width 313 height 32
click at [199, 201] on input "Name of Bank" at bounding box center [276, 217] width 313 height 32
click at [226, 201] on input "Name of Bank" at bounding box center [276, 217] width 313 height 32
click at [380, 201] on input "Name of Bank" at bounding box center [276, 217] width 313 height 32
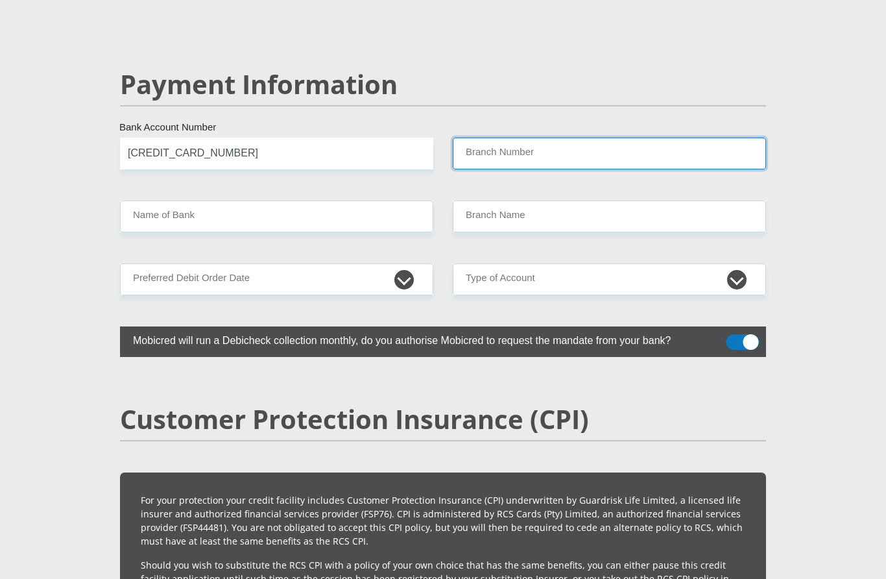
click at [553, 138] on input "Branch Number" at bounding box center [609, 154] width 313 height 32
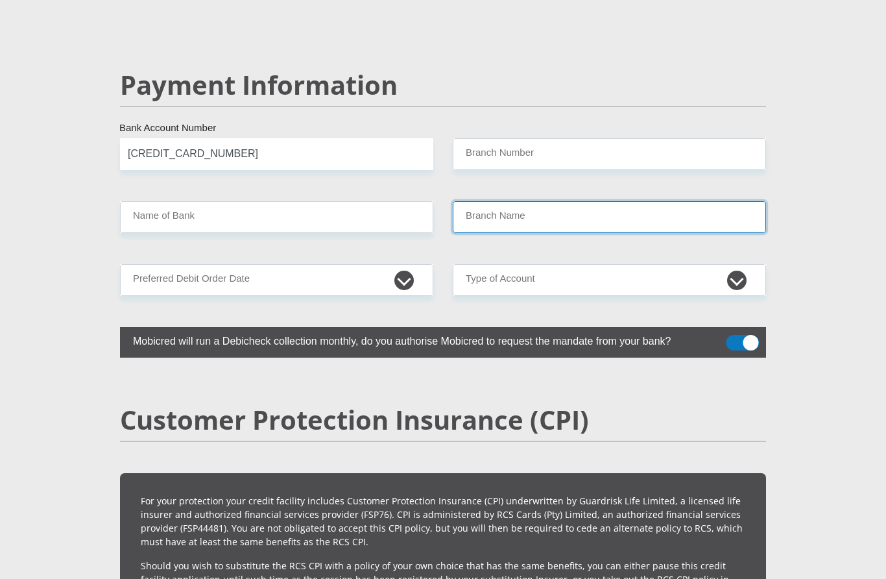
click at [533, 201] on input "Branch Name" at bounding box center [609, 217] width 313 height 32
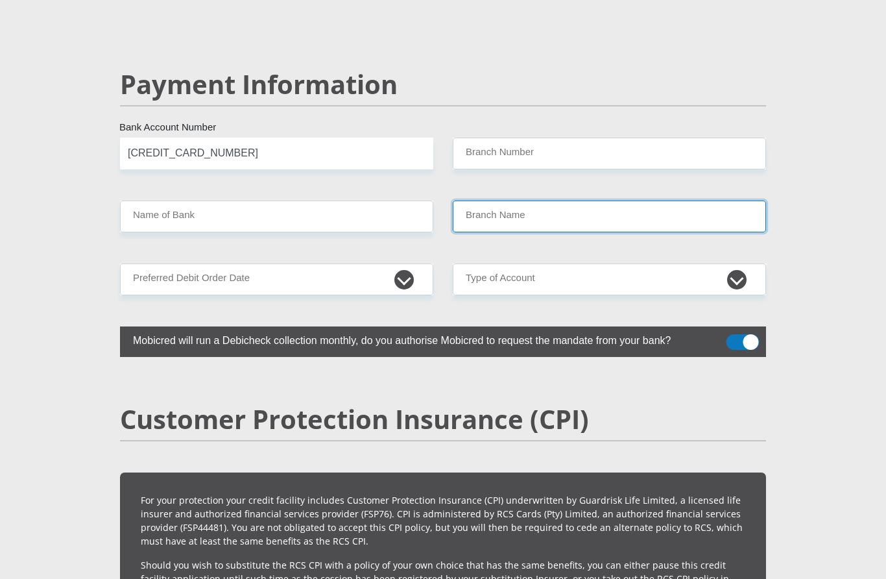
click at [531, 201] on input "Branch Name" at bounding box center [609, 217] width 313 height 32
click at [557, 201] on input "Branch Name" at bounding box center [609, 217] width 313 height 32
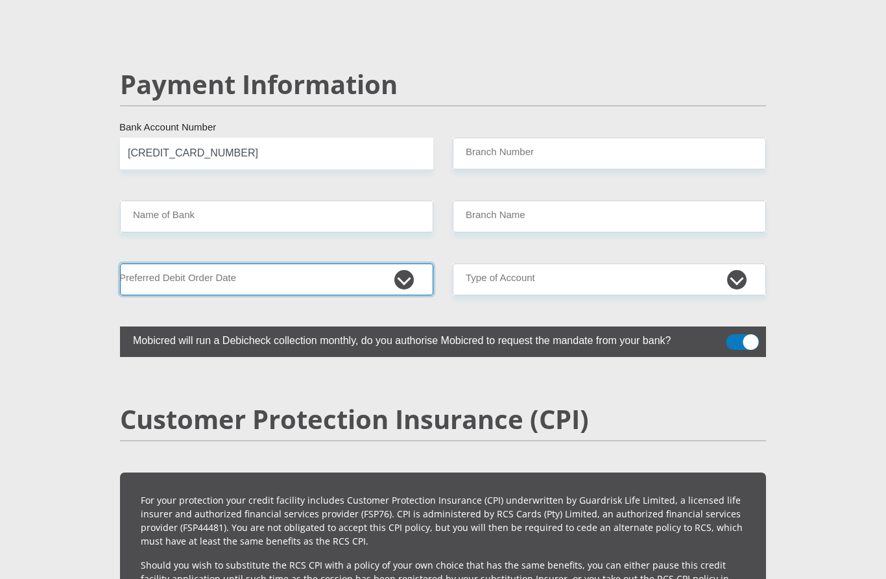
click at [413, 263] on select "1st 2nd 3rd 4th 5th 7th 18th 19th 20th 21st 22nd 23rd 24th 25th 26th 27th 28th …" at bounding box center [276, 279] width 313 height 32
select select "1"
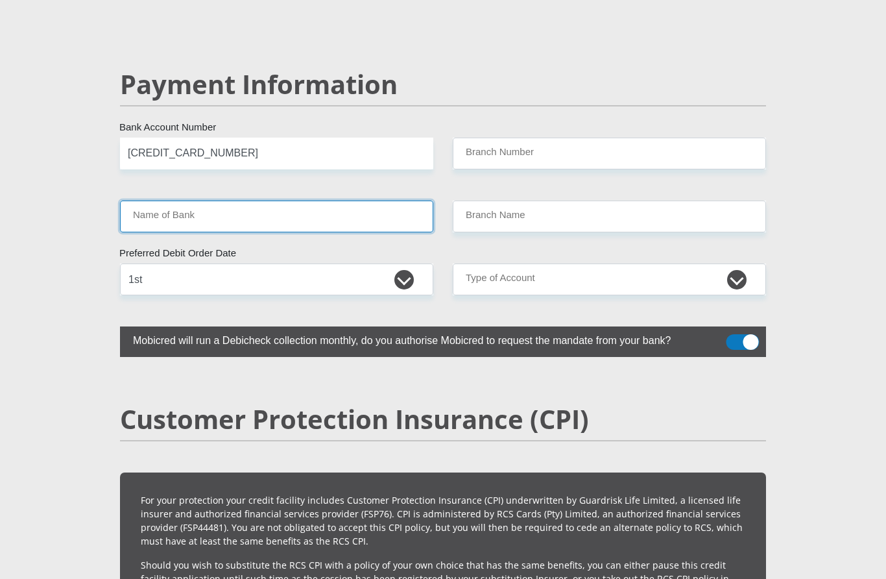
click at [250, 201] on input "Name of Bank" at bounding box center [276, 217] width 313 height 32
click at [230, 201] on input "Name of Bank" at bounding box center [276, 217] width 313 height 32
click at [212, 201] on input "Name of Bank" at bounding box center [276, 217] width 313 height 32
click at [244, 201] on input "Name of Bank" at bounding box center [276, 217] width 313 height 32
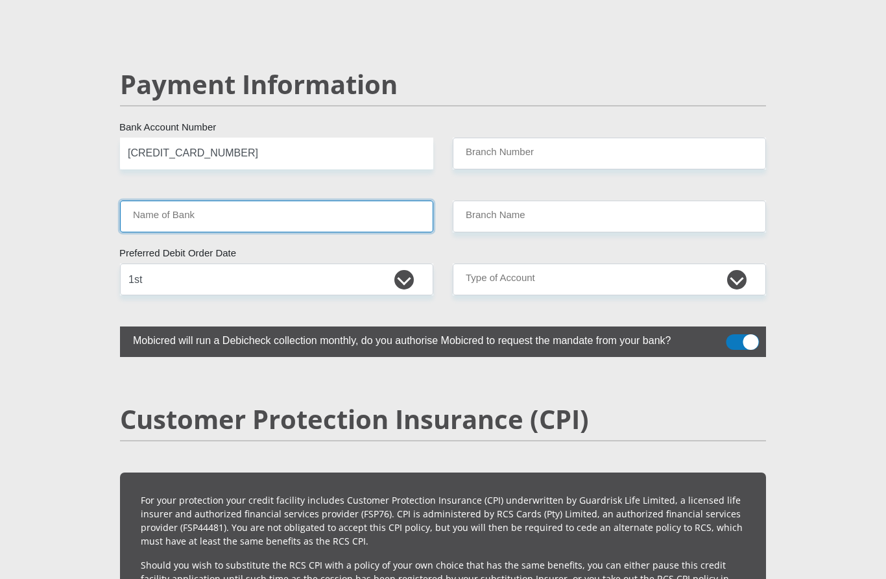
click at [243, 201] on input "Name of Bank" at bounding box center [276, 217] width 313 height 32
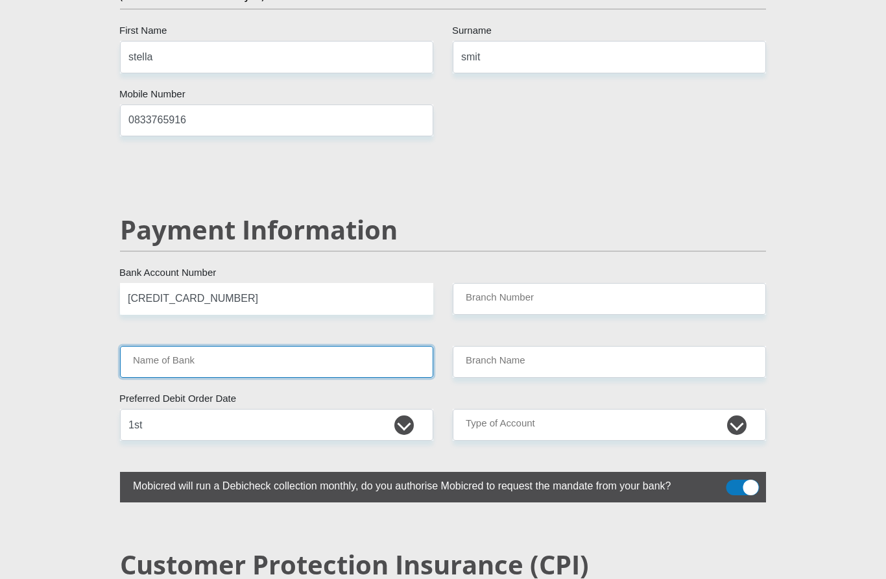
scroll to position [2358, 0]
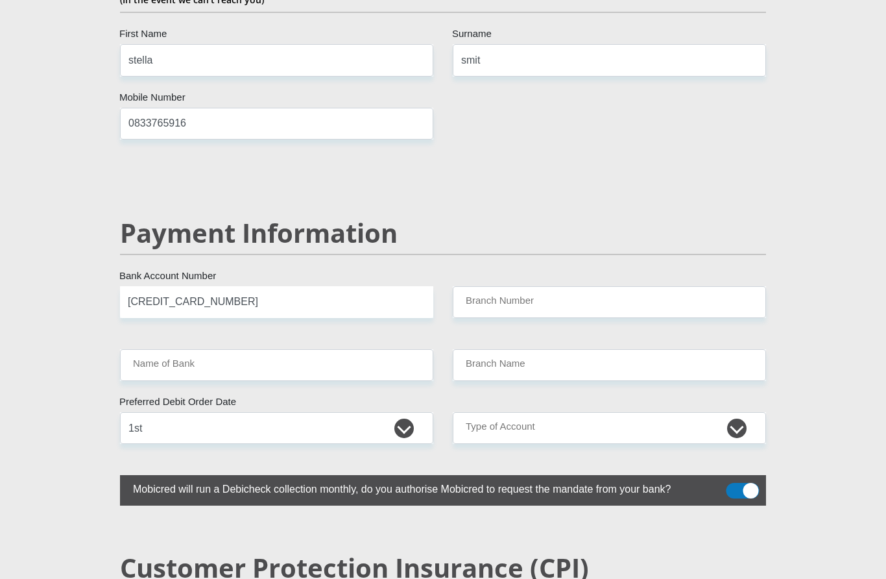
click at [748, 483] on span at bounding box center [743, 491] width 33 height 16
click at [734, 486] on input "checkbox" at bounding box center [734, 486] width 0 height 0
click at [745, 475] on label at bounding box center [443, 490] width 646 height 31
click at [734, 486] on input "checkbox" at bounding box center [734, 486] width 0 height 0
click at [332, 349] on input "Name of Bank" at bounding box center [276, 365] width 313 height 32
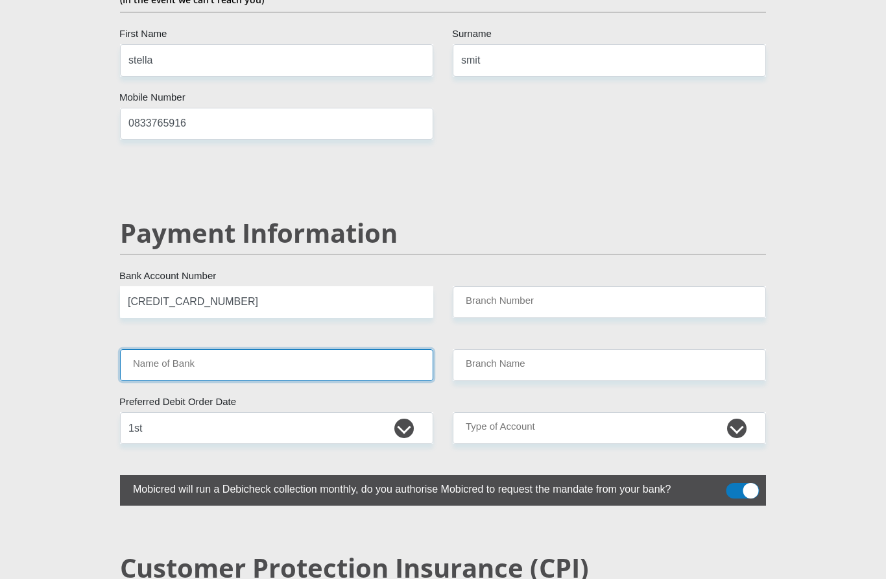
click at [321, 349] on input "Name of Bank" at bounding box center [276, 365] width 313 height 32
click at [381, 349] on input "Name of Bank" at bounding box center [276, 365] width 313 height 32
click at [380, 349] on input "Name of Bank" at bounding box center [276, 365] width 313 height 32
click at [372, 349] on input "Name of Bank" at bounding box center [276, 365] width 313 height 32
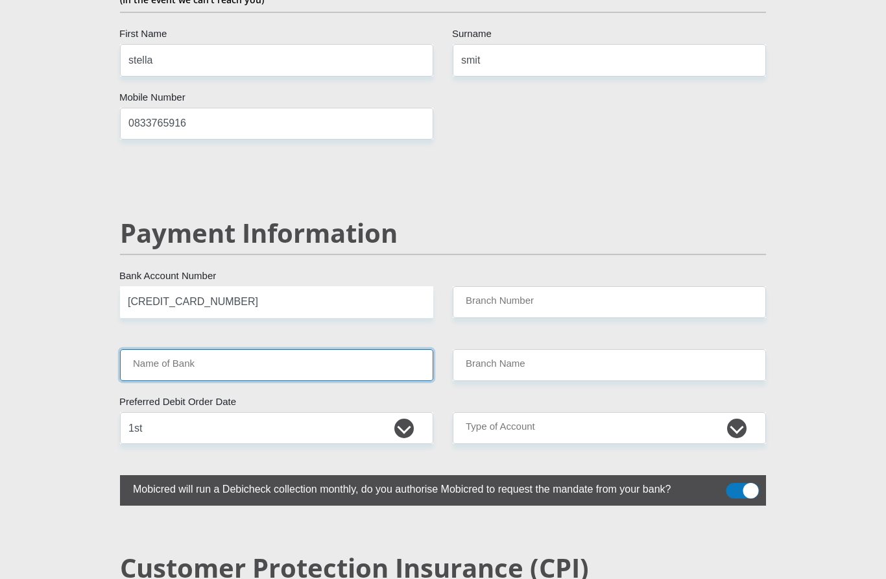
click at [373, 349] on input "Name of Bank" at bounding box center [276, 365] width 313 height 32
click at [371, 349] on input "Name of Bank" at bounding box center [276, 365] width 313 height 32
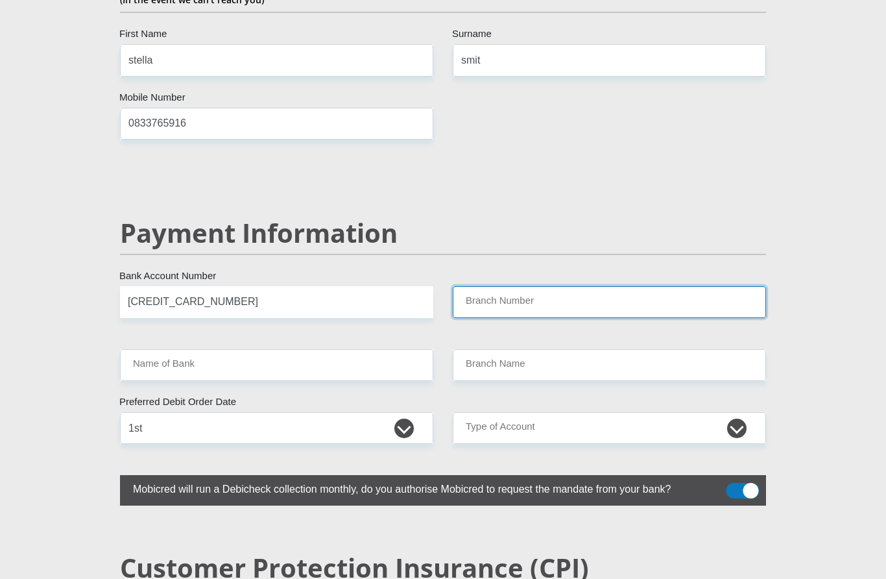
click at [588, 286] on input "Branch Number" at bounding box center [609, 302] width 313 height 32
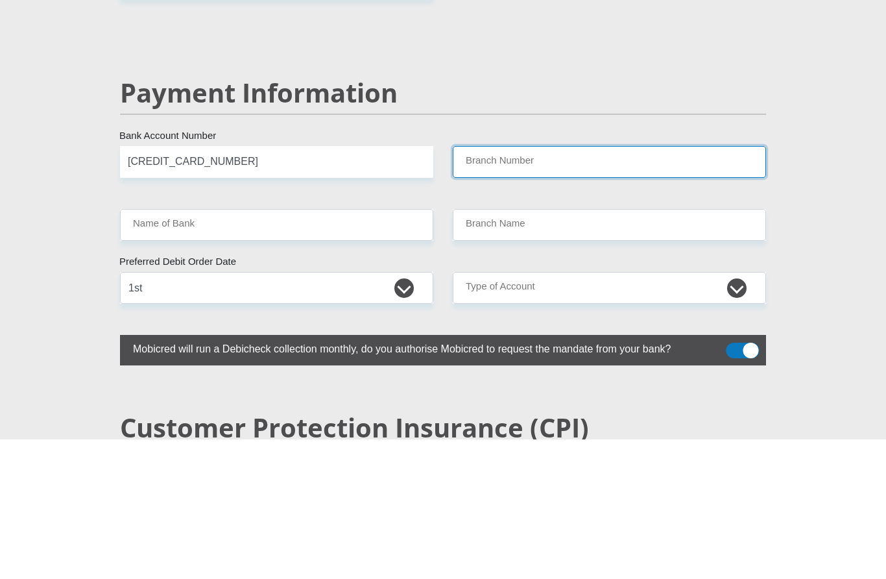
type input "o"
type input "030"
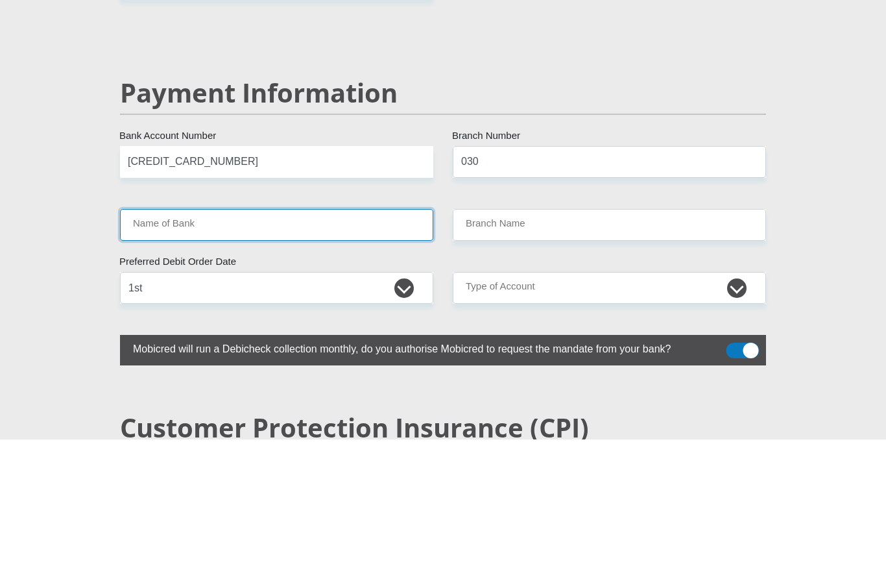
click at [263, 349] on input "Name of Bank" at bounding box center [276, 365] width 313 height 32
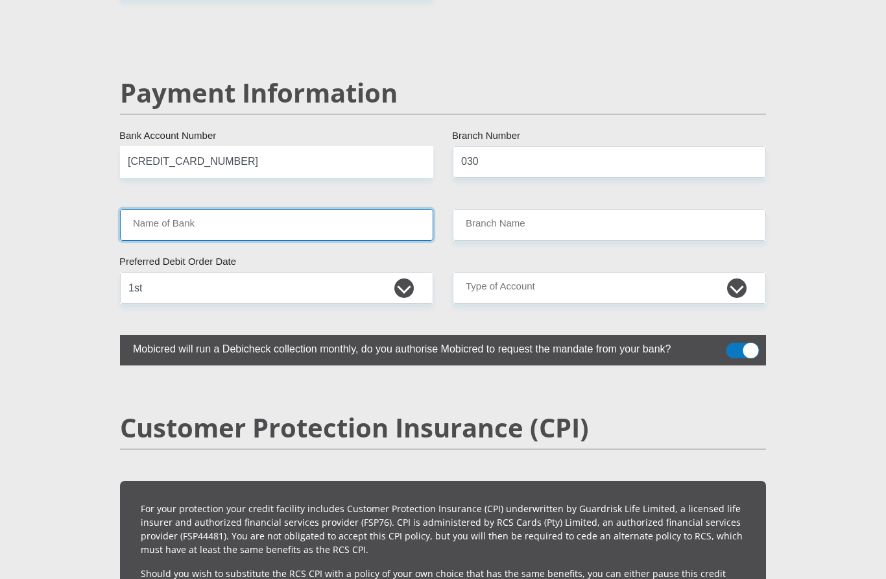
click at [308, 209] on input "Name of Bank" at bounding box center [276, 225] width 313 height 32
click at [491, 335] on label "Mobicred will run a Debicheck collection monthly, do you authorise Mobicred to …" at bounding box center [410, 347] width 581 height 25
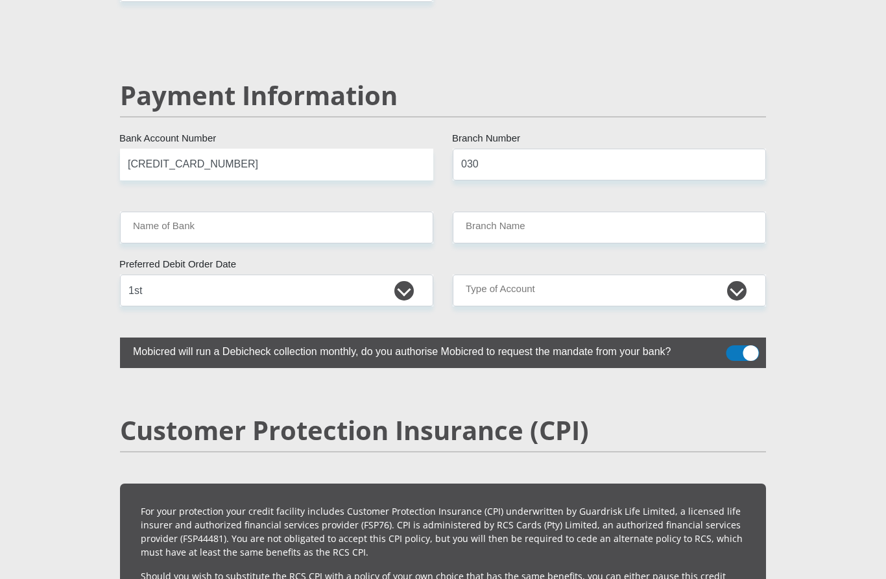
click at [654, 275] on select "Cheque Savings" at bounding box center [609, 291] width 313 height 32
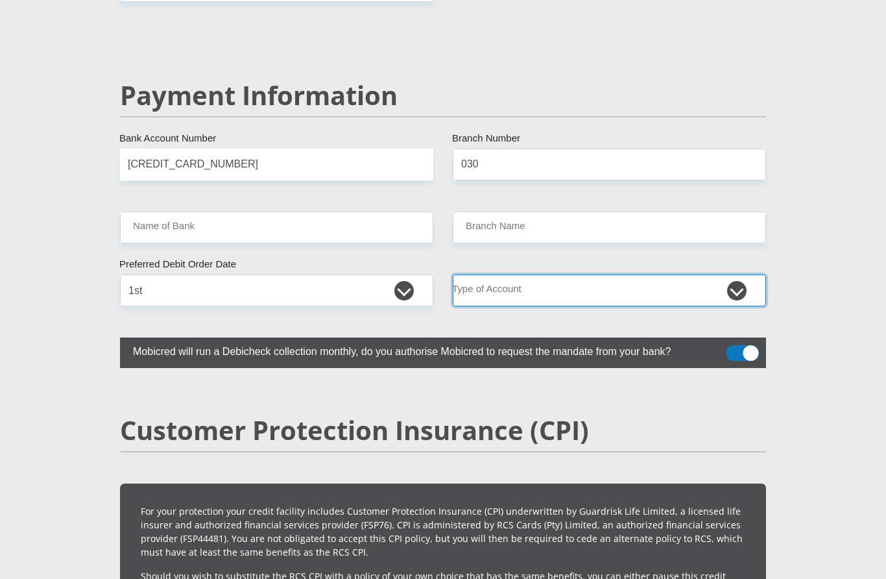
select select "SAV"
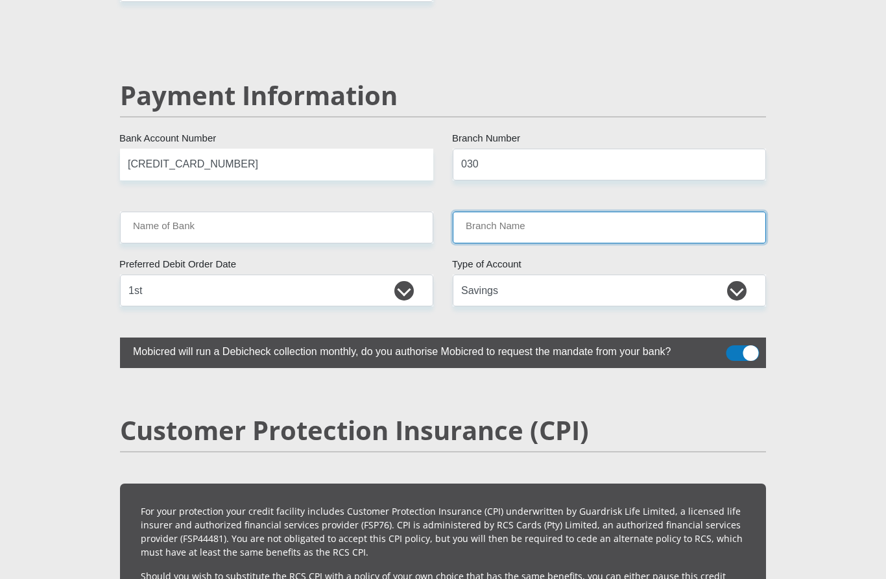
click at [562, 212] on input "Branch Name" at bounding box center [609, 228] width 313 height 32
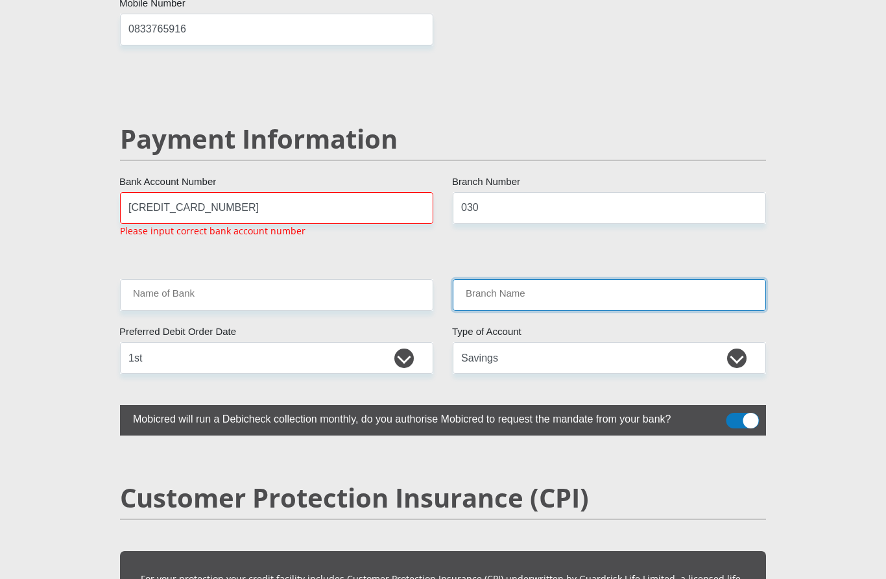
scroll to position [2451, 0]
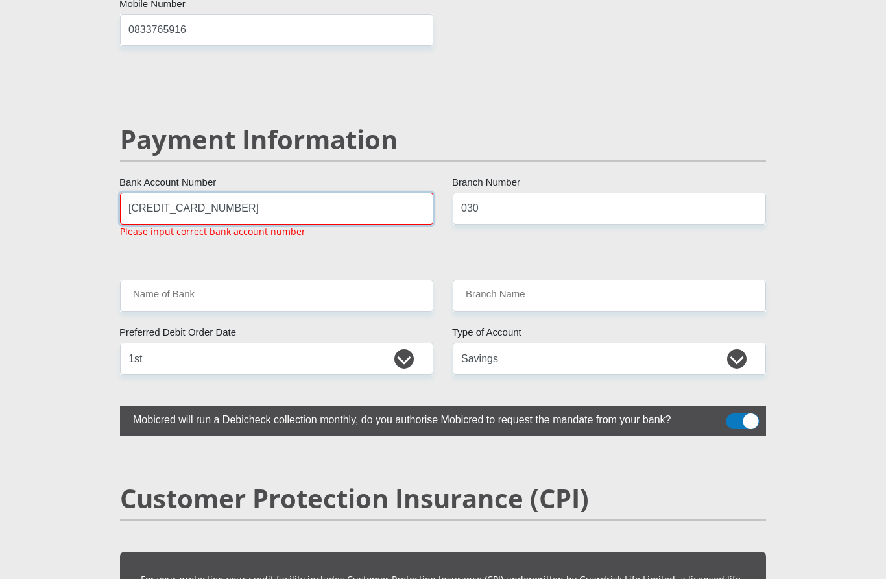
click at [261, 193] on input "[CREDIT_CARD_NUMBER]" at bounding box center [276, 209] width 313 height 32
type input "5"
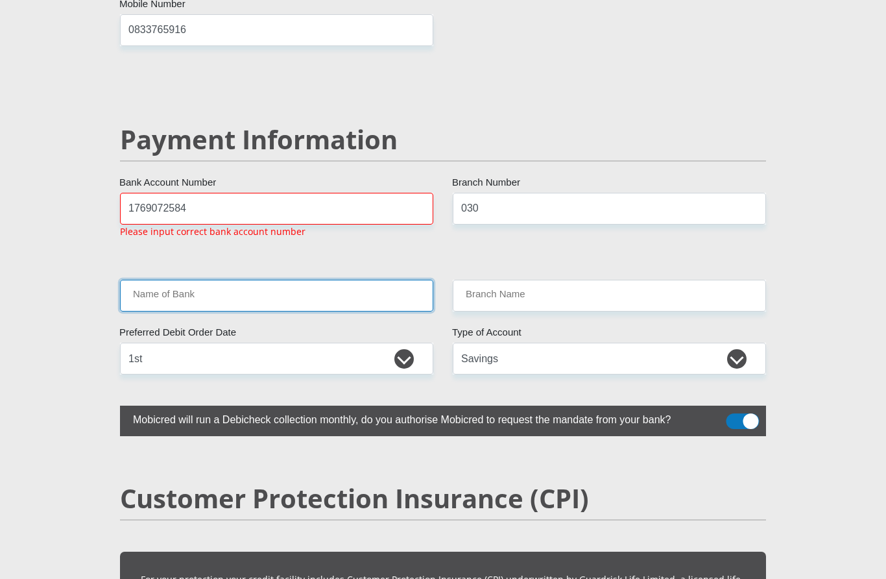
click at [214, 193] on input "1769072584" at bounding box center [276, 209] width 313 height 32
type input "1"
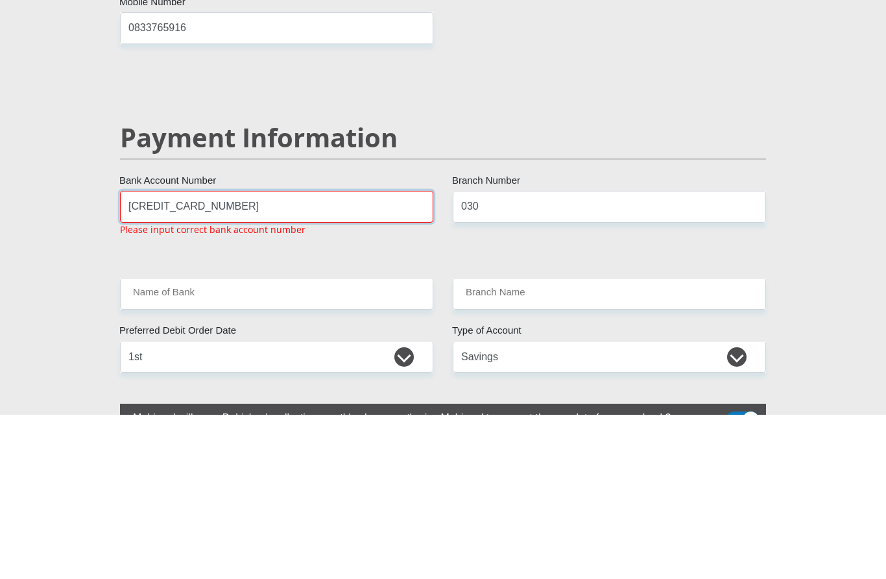
scroll to position [2288, 0]
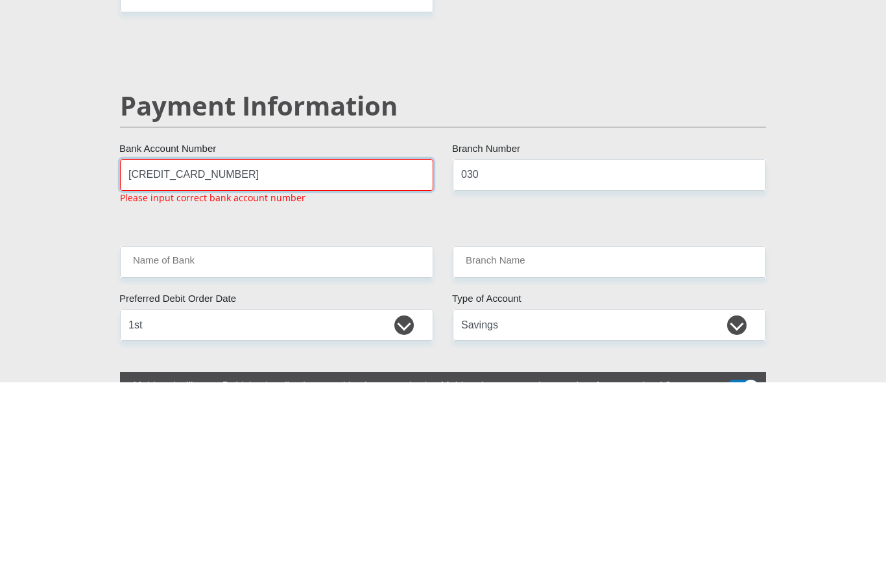
type input "[CREDIT_CARD_NUMBER]"
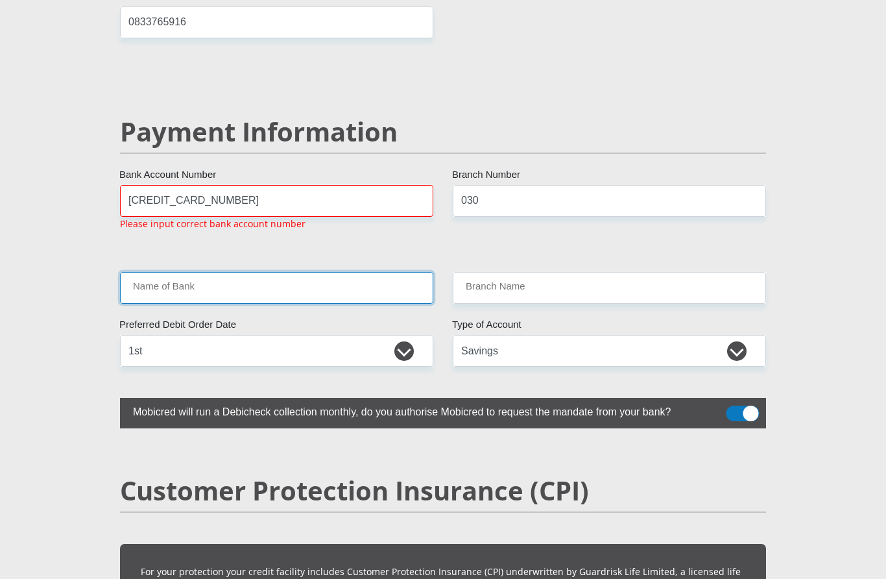
click at [230, 272] on input "Name of Bank" at bounding box center [276, 288] width 313 height 32
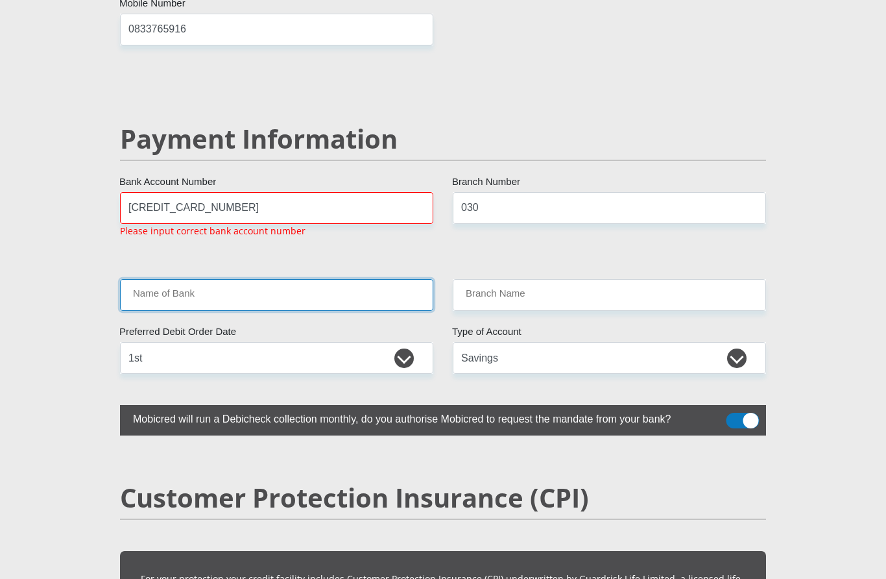
scroll to position [2451, 0]
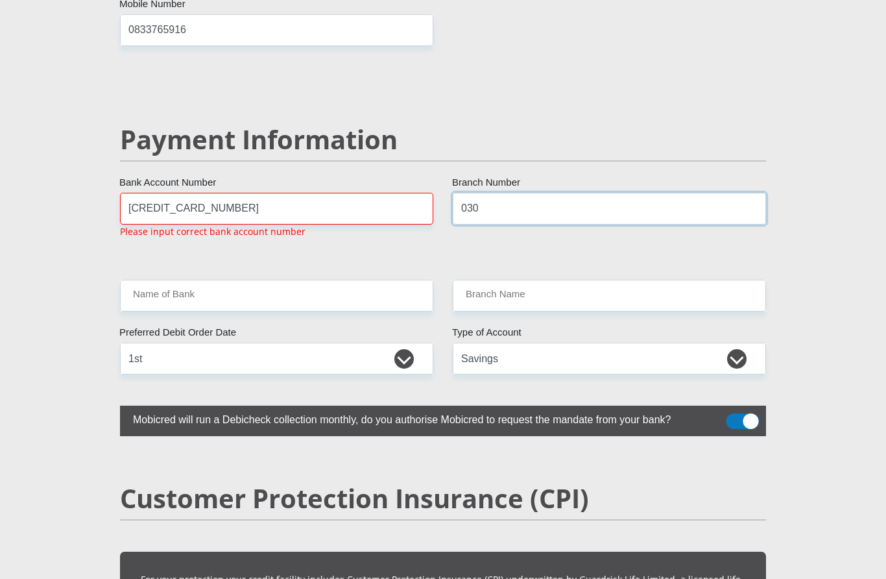
click at [509, 193] on input "030" at bounding box center [609, 209] width 313 height 32
type input "0"
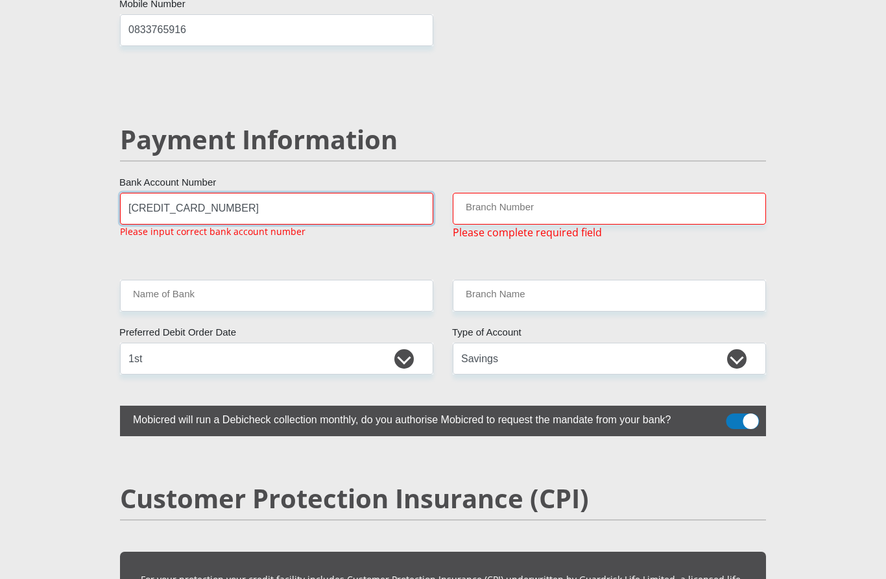
click at [263, 193] on input "[CREDIT_CARD_NUMBER]" at bounding box center [276, 209] width 313 height 32
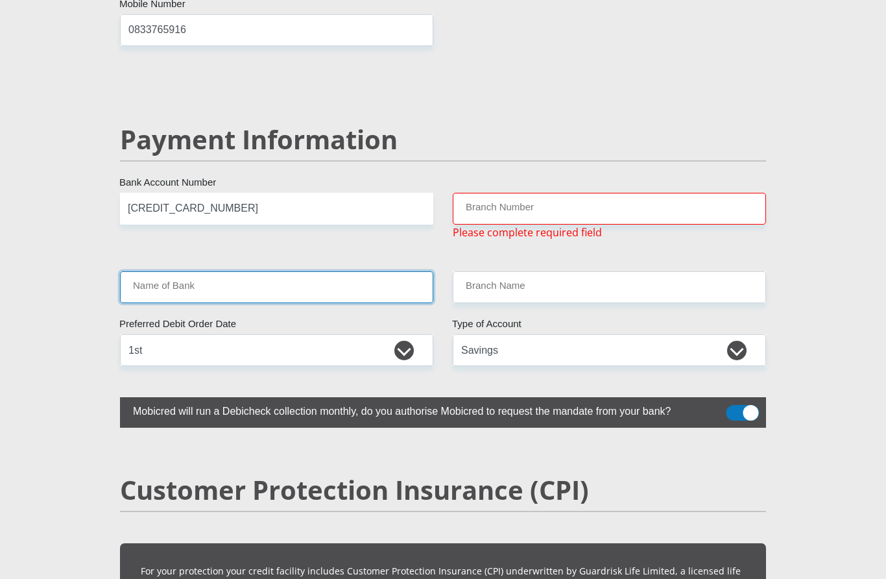
click at [293, 271] on input "Name of Bank" at bounding box center [276, 287] width 313 height 32
click at [302, 271] on input "Name of Bank" at bounding box center [276, 287] width 313 height 32
click at [316, 271] on input "Name of Bank" at bounding box center [276, 287] width 313 height 32
click at [328, 271] on input "Name of Bank" at bounding box center [276, 287] width 313 height 32
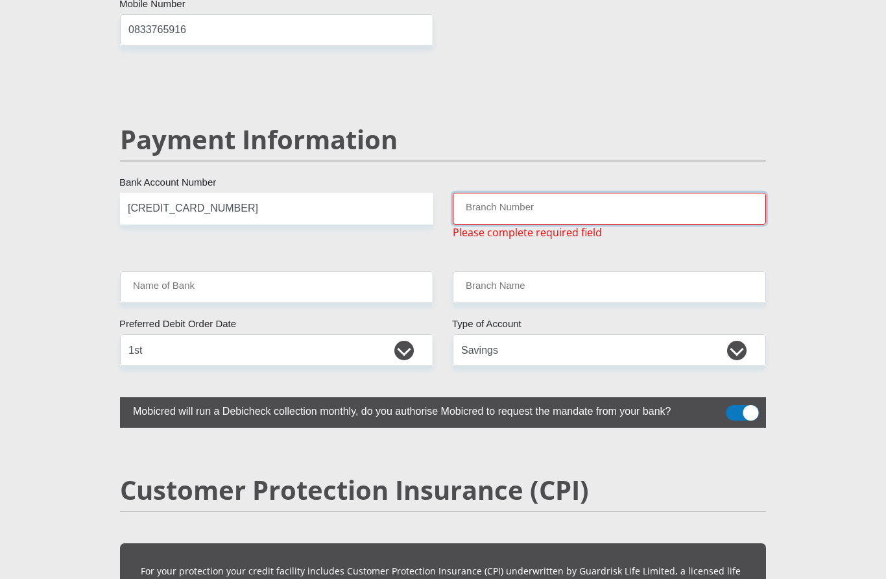
click at [564, 193] on input "Branch Number" at bounding box center [609, 209] width 313 height 32
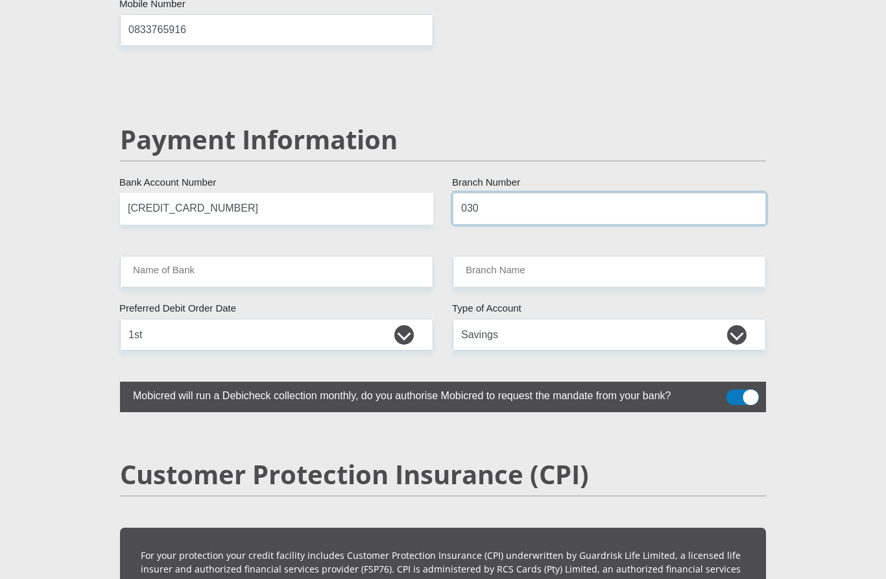
type input "030"
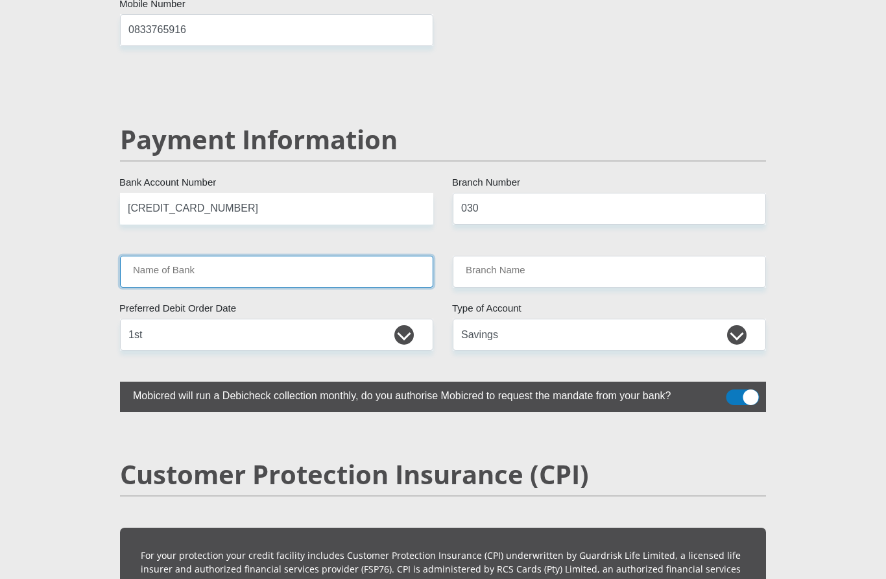
click at [291, 256] on input "Name of Bank" at bounding box center [276, 272] width 313 height 32
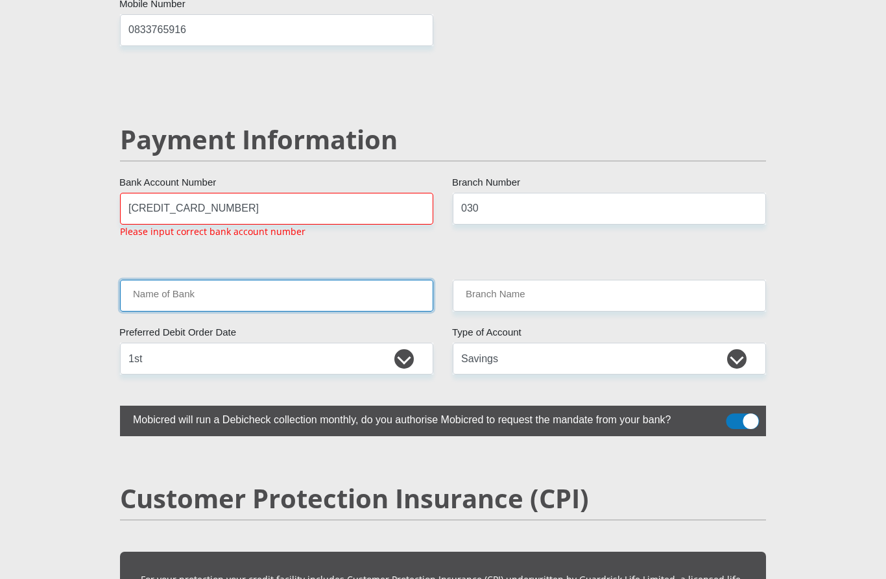
click at [328, 280] on input "Name of Bank" at bounding box center [276, 296] width 313 height 32
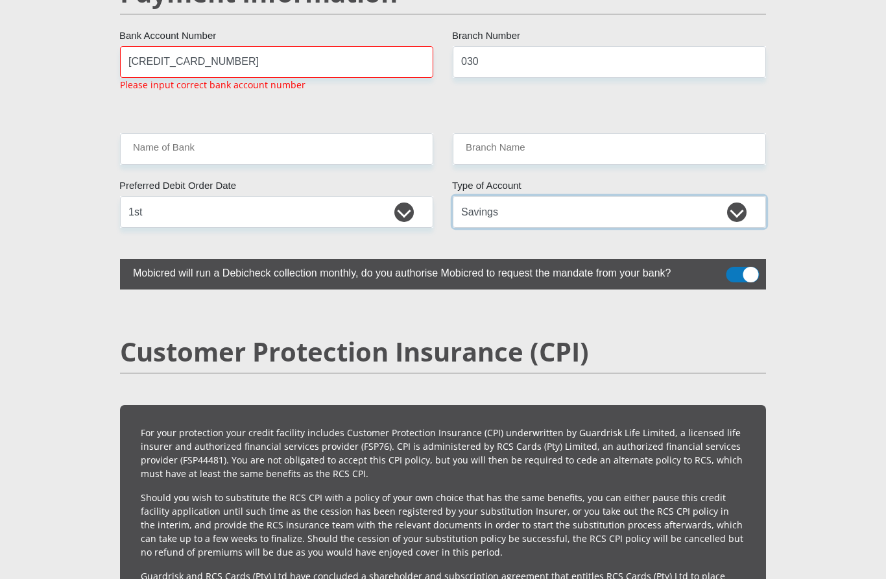
click at [742, 197] on select "Cheque Savings" at bounding box center [609, 213] width 313 height 32
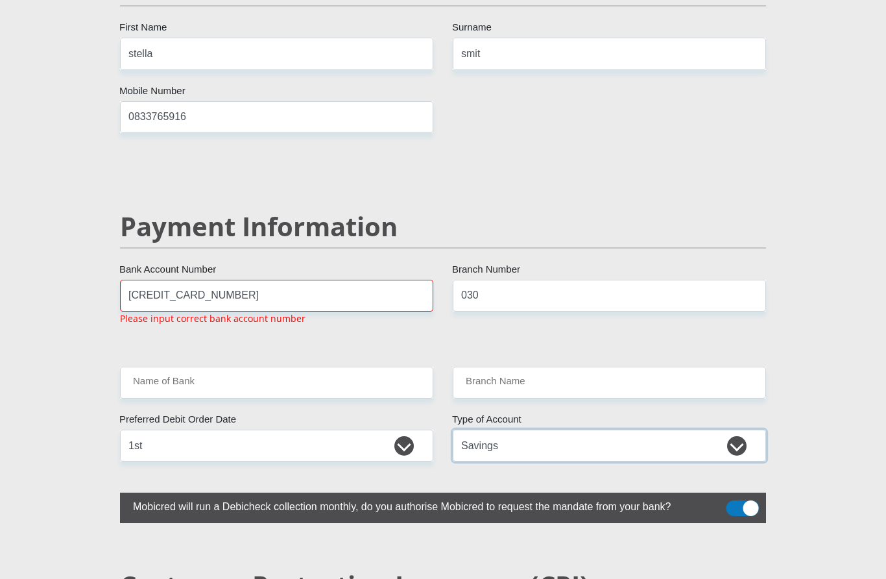
scroll to position [2362, 0]
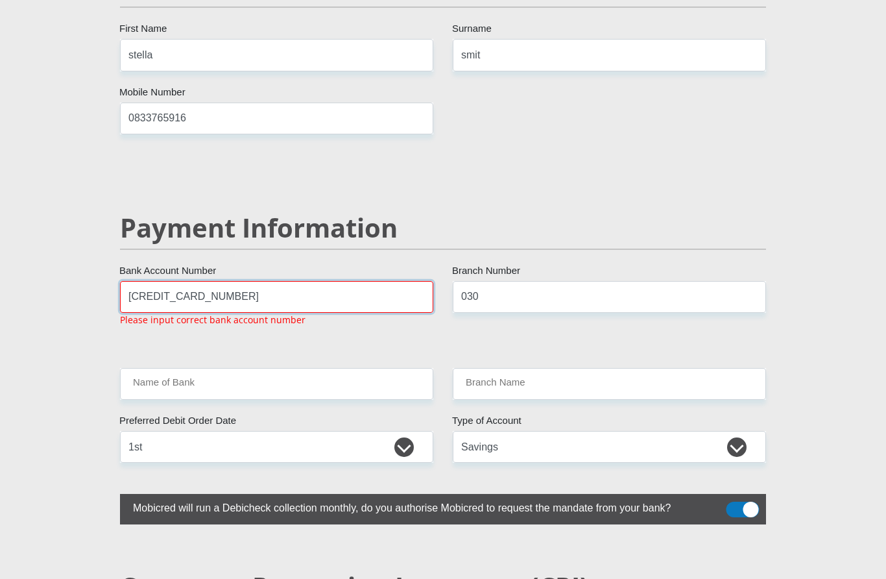
click at [266, 282] on input "[CREDIT_CARD_NUMBER]" at bounding box center [276, 298] width 313 height 32
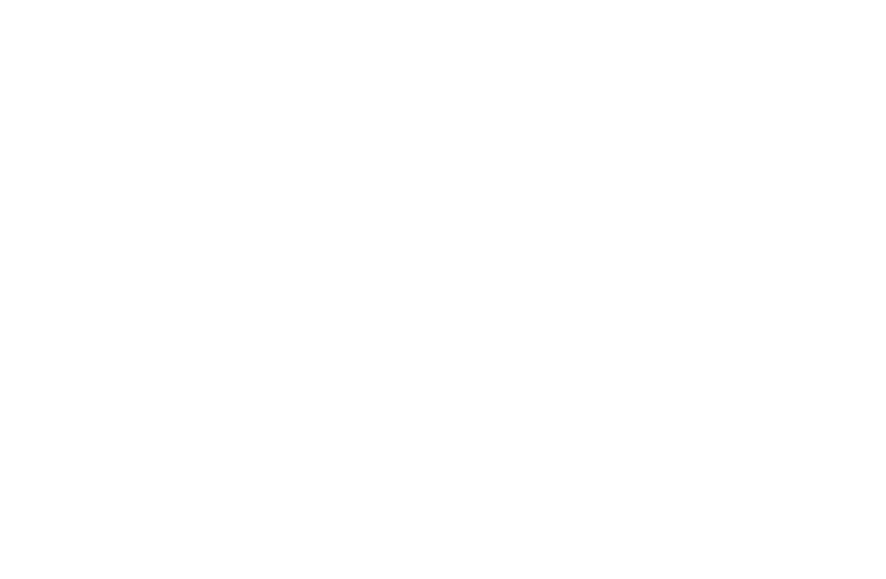
scroll to position [0, 0]
